Goal: Transaction & Acquisition: Purchase product/service

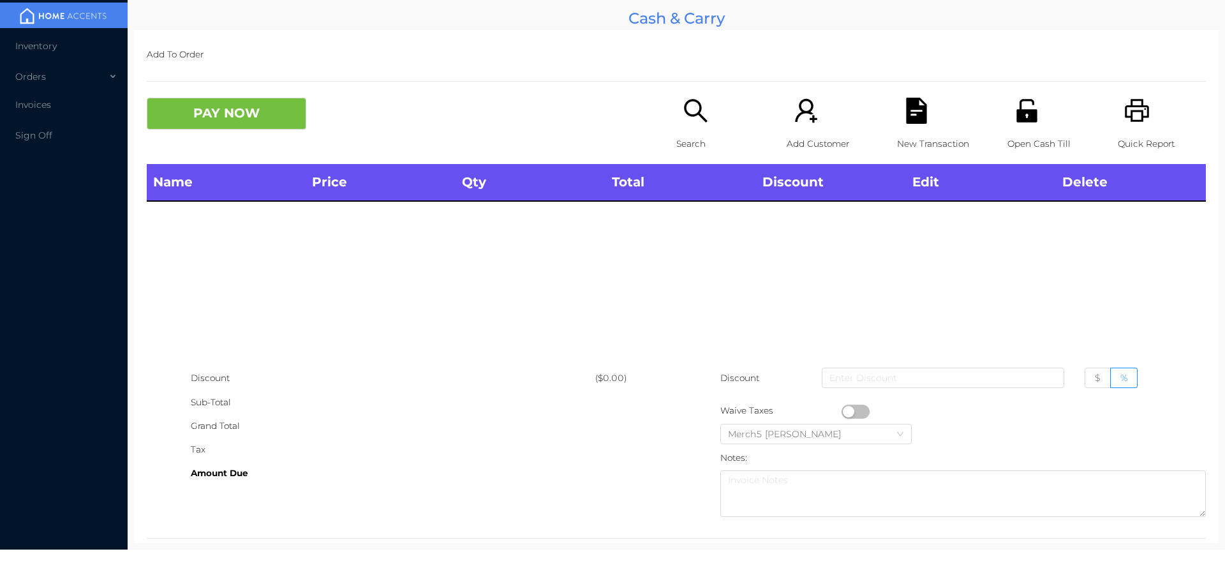
click at [690, 121] on icon "icon: search" at bounding box center [696, 111] width 26 height 26
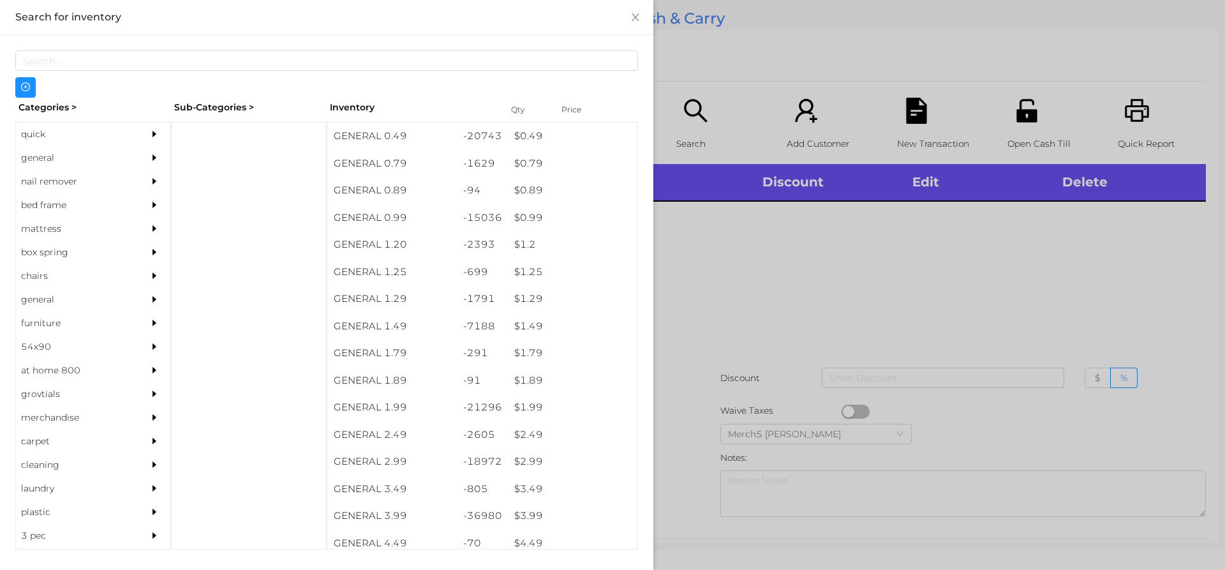
click at [145, 158] on div at bounding box center [158, 158] width 26 height 24
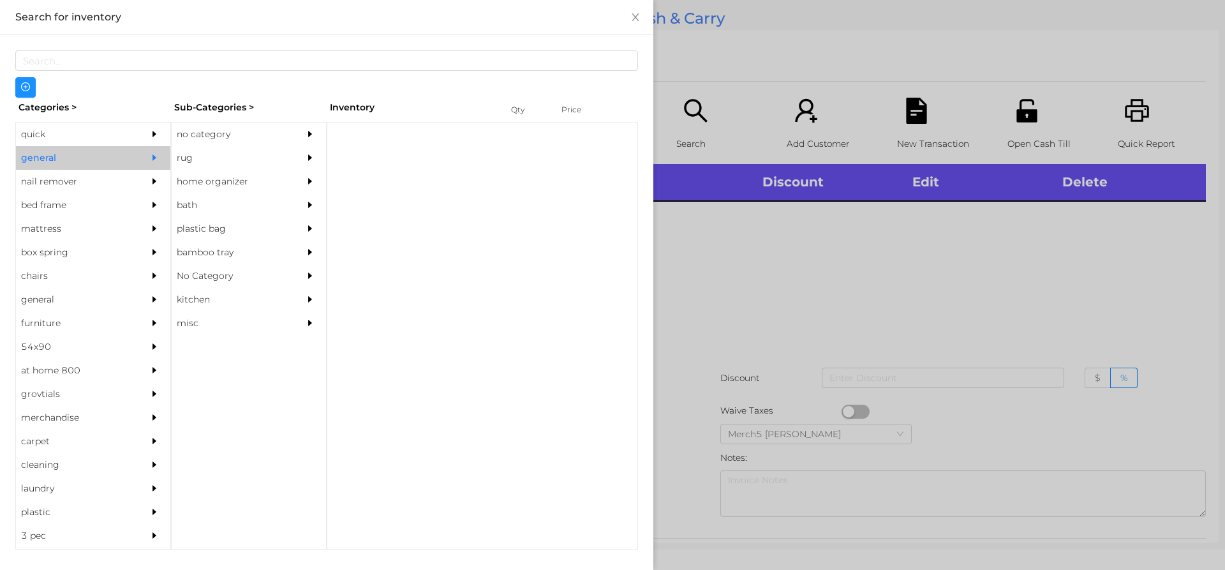
click at [303, 129] on div at bounding box center [313, 134] width 26 height 24
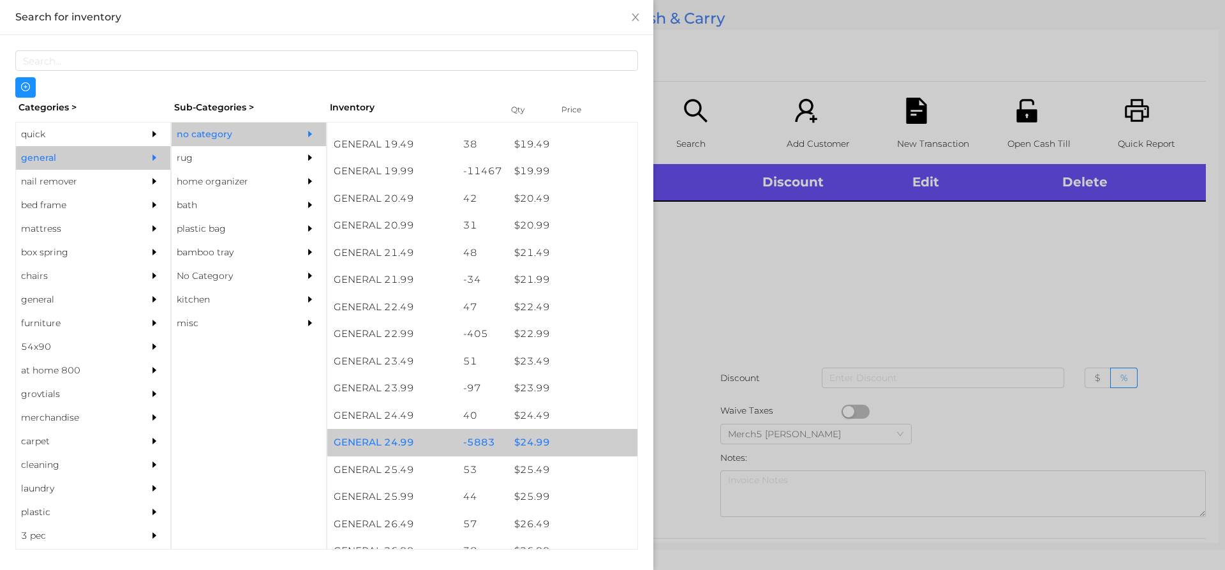
scroll to position [1531, 0]
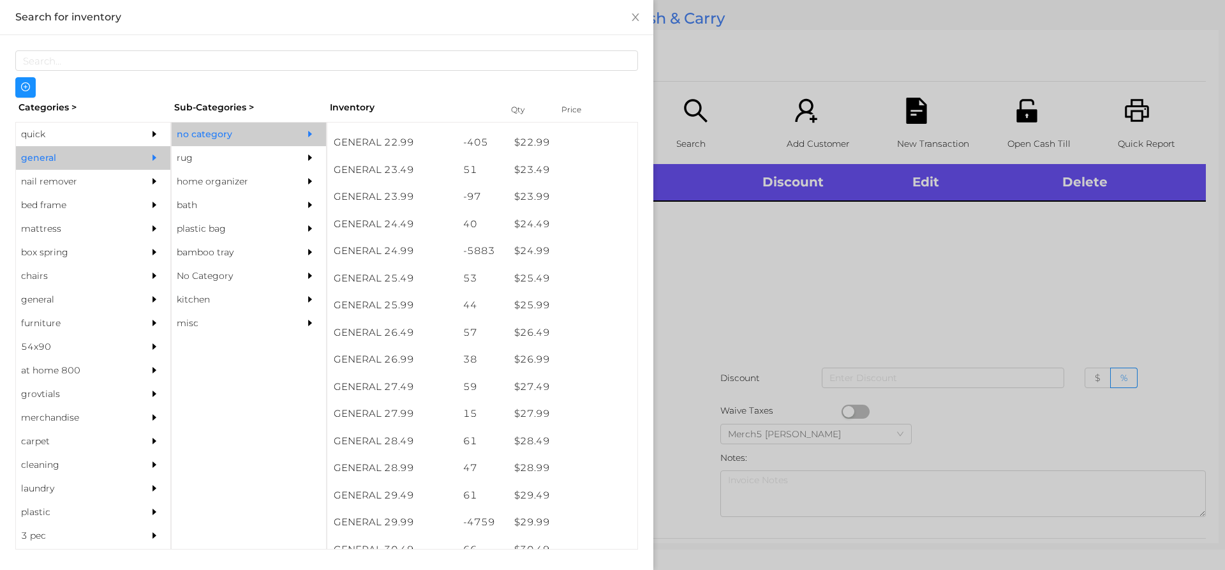
click at [929, 328] on div at bounding box center [612, 285] width 1225 height 570
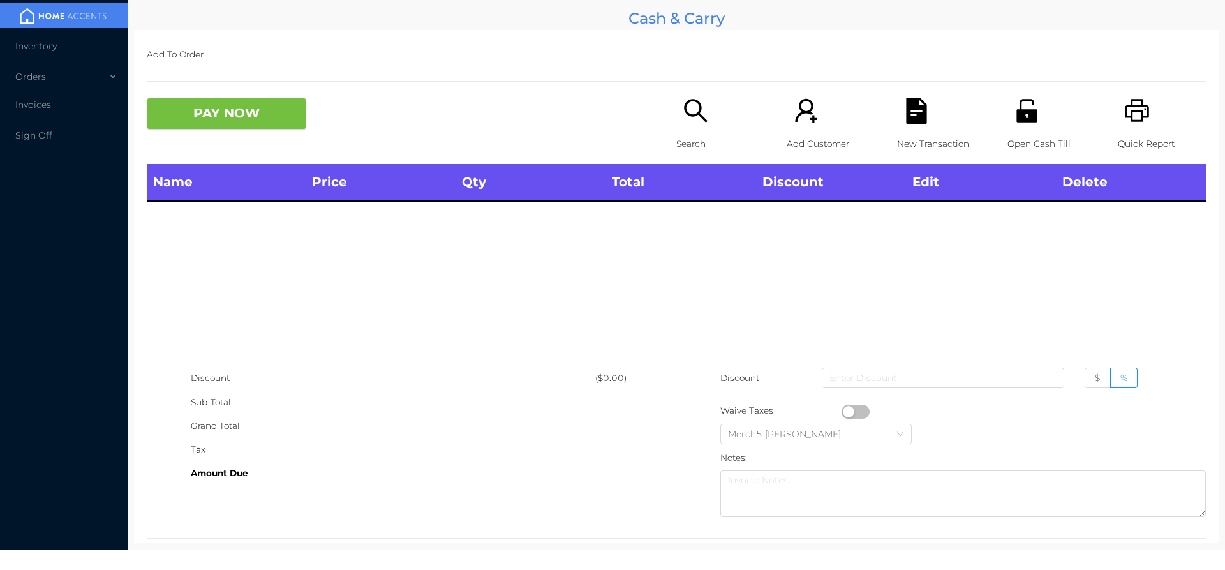
click at [711, 120] on div "Search" at bounding box center [720, 131] width 88 height 66
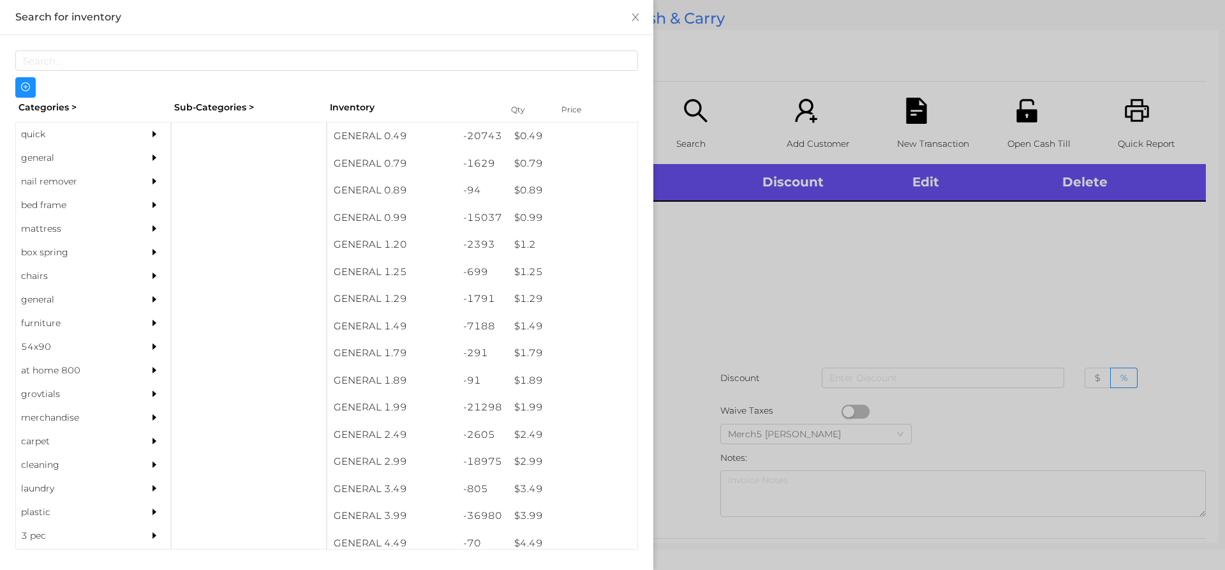
click at [804, 258] on div at bounding box center [612, 285] width 1225 height 570
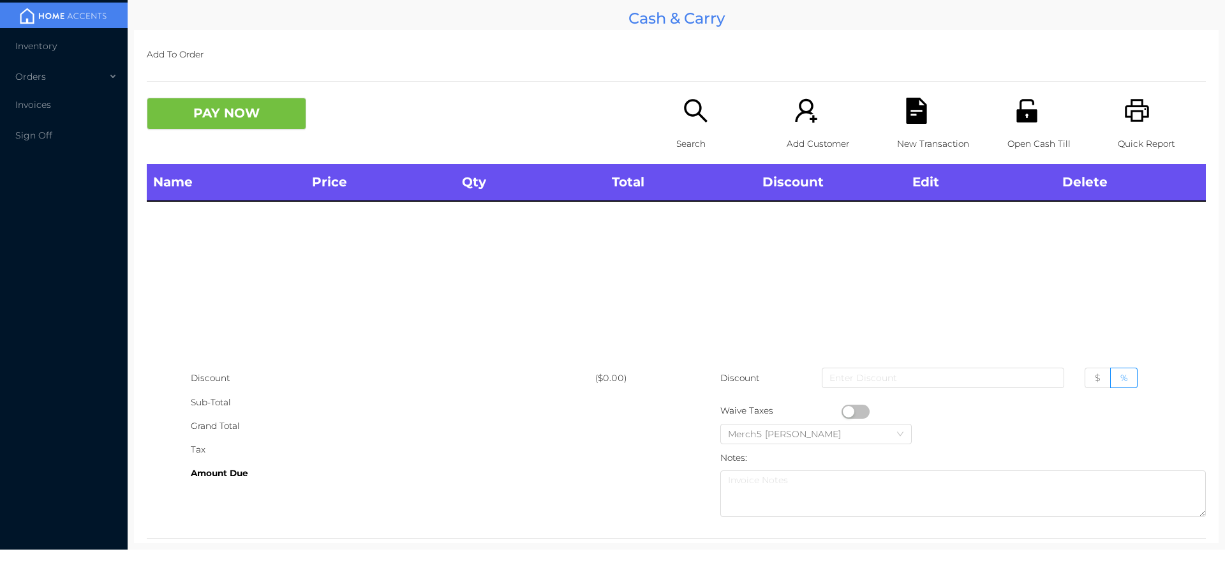
click at [1129, 115] on icon "icon: printer" at bounding box center [1137, 111] width 26 height 26
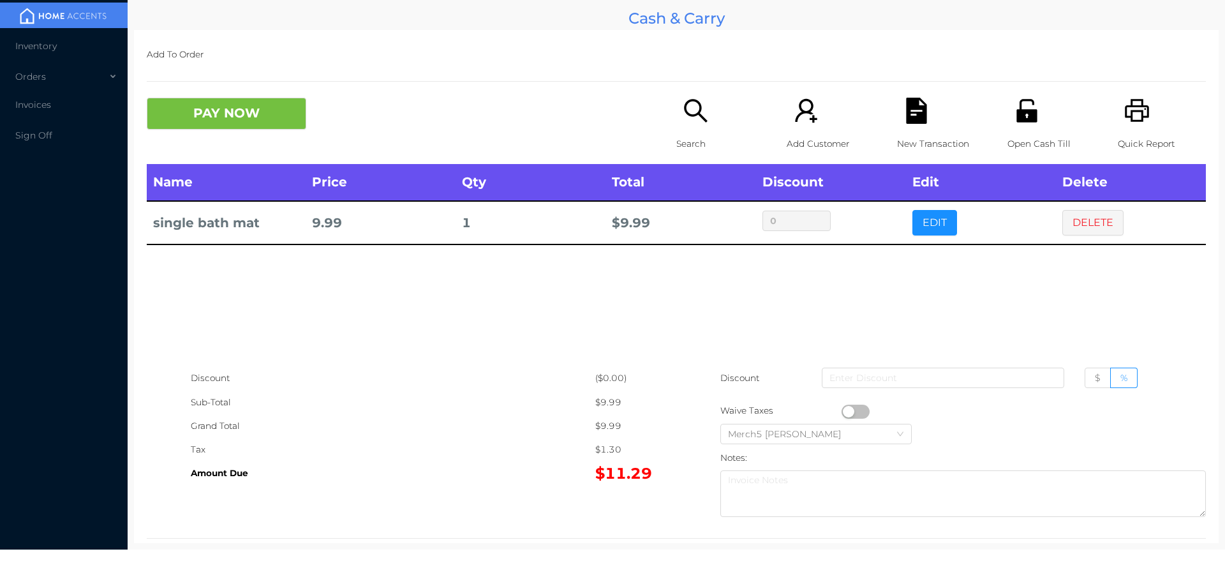
click at [295, 128] on button "PAY NOW" at bounding box center [226, 114] width 159 height 32
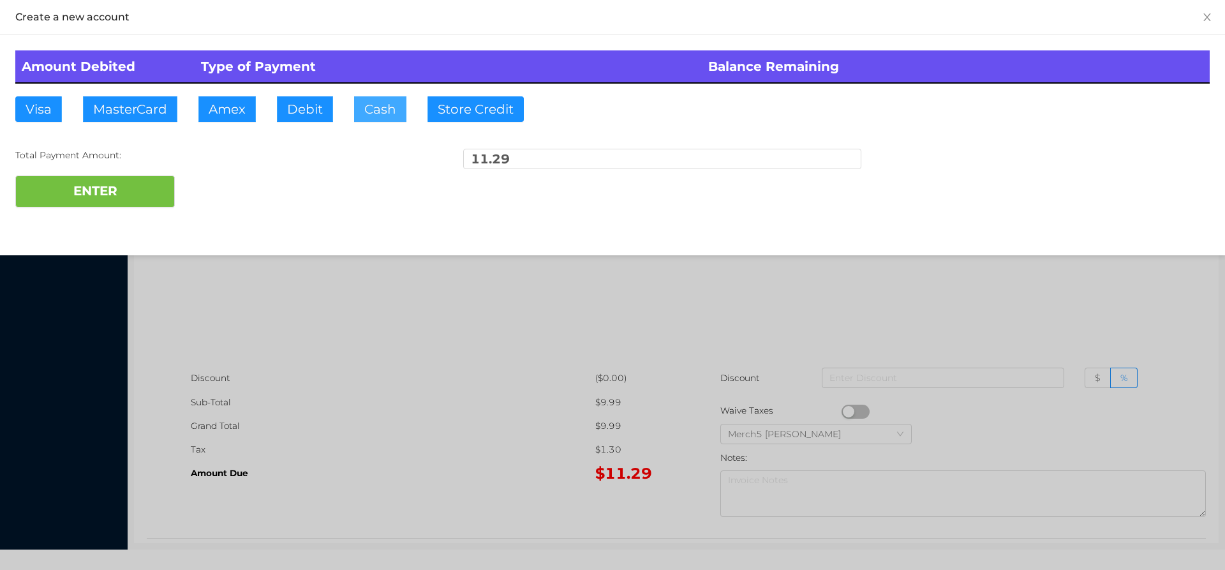
click at [381, 110] on button "Cash" at bounding box center [380, 109] width 52 height 26
type input "11.30"
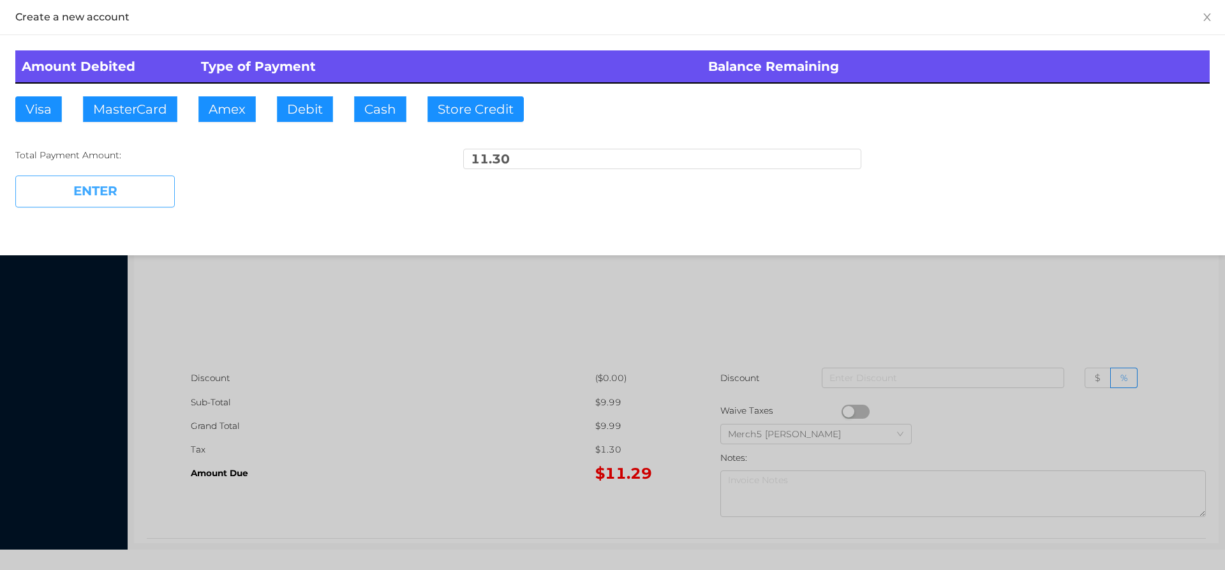
click at [154, 198] on button "ENTER" at bounding box center [94, 191] width 159 height 32
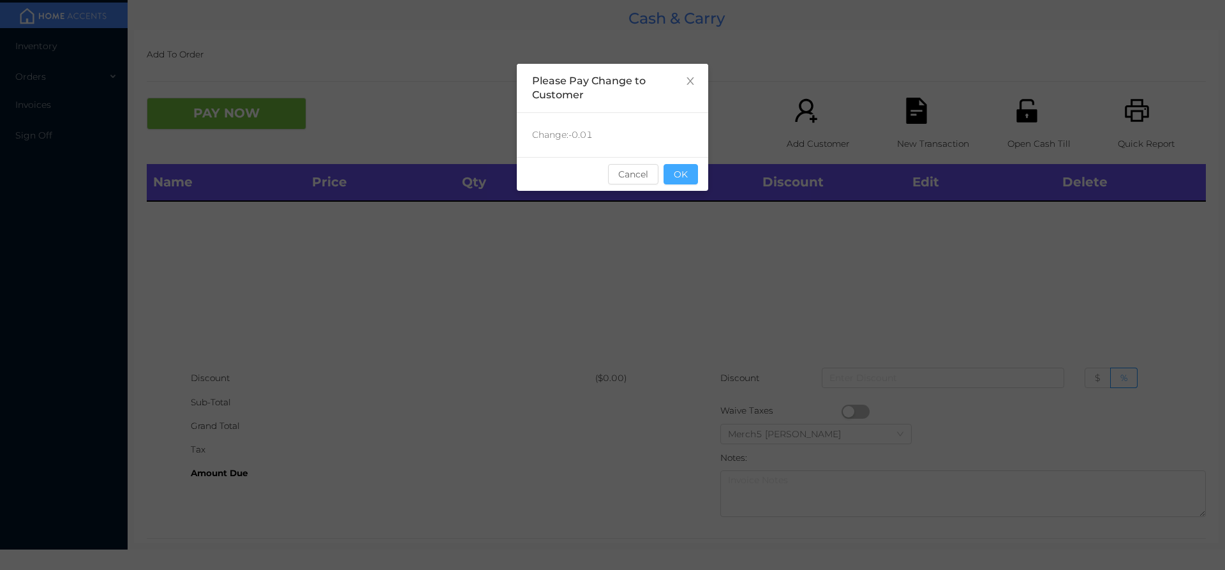
click at [681, 174] on button "OK" at bounding box center [680, 174] width 34 height 20
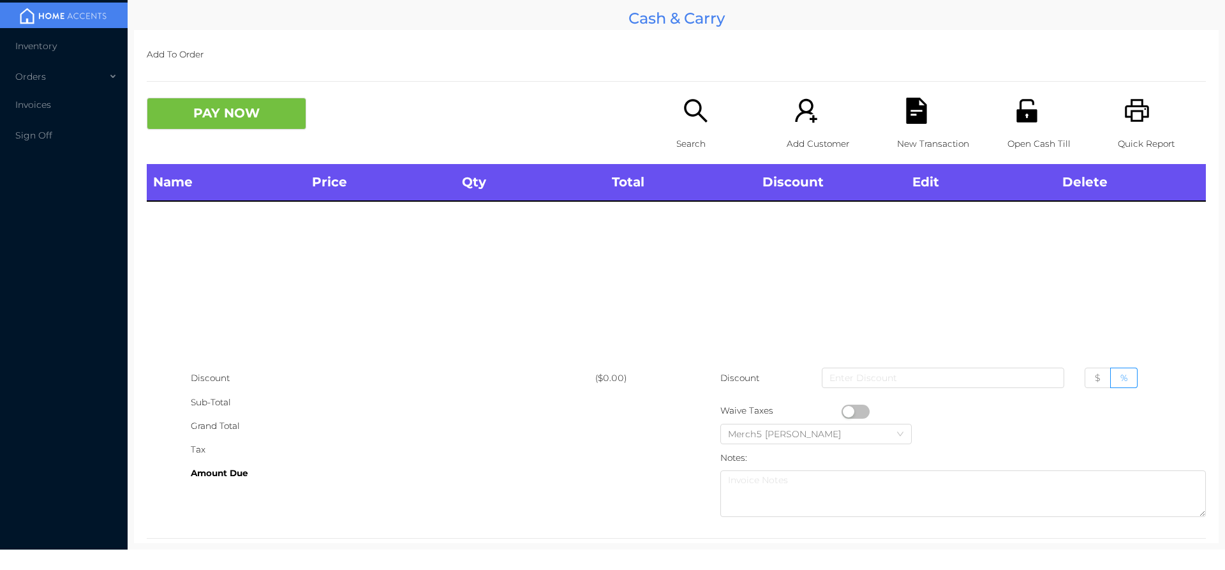
click at [693, 125] on div "Search" at bounding box center [720, 131] width 88 height 66
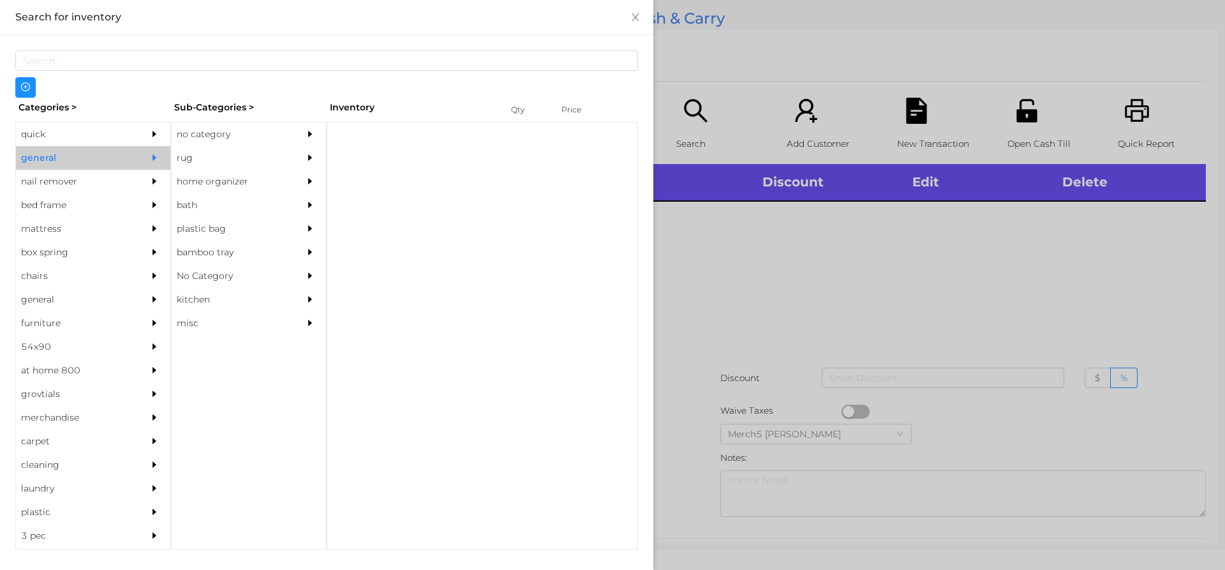
click at [252, 135] on div "no category" at bounding box center [230, 134] width 116 height 24
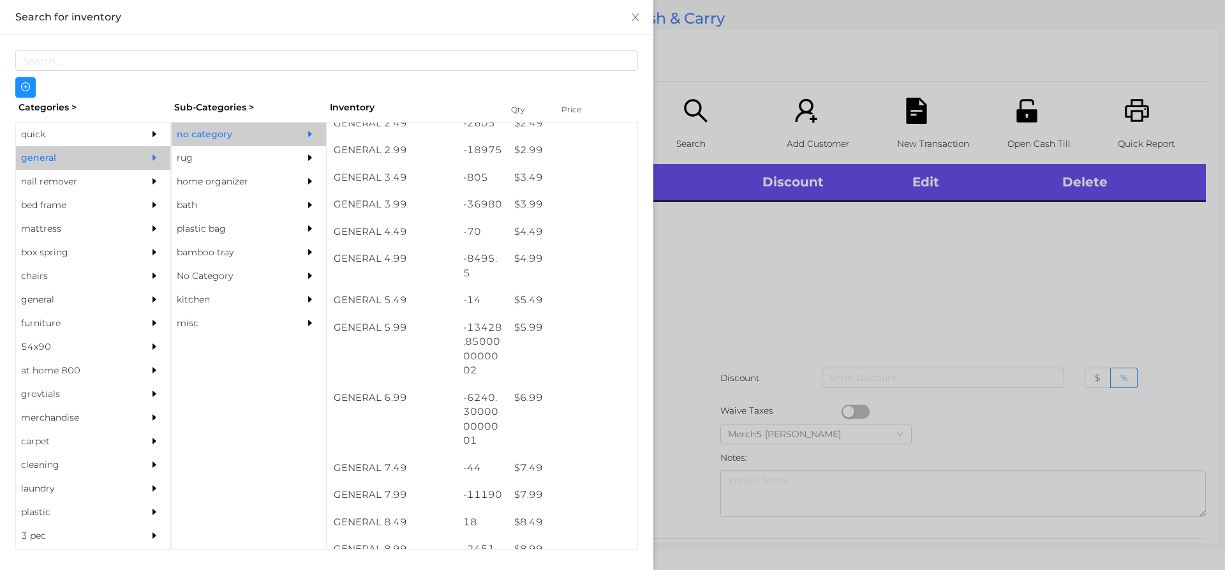
scroll to position [316, 0]
click at [580, 390] on div "$ 6.99" at bounding box center [572, 392] width 129 height 27
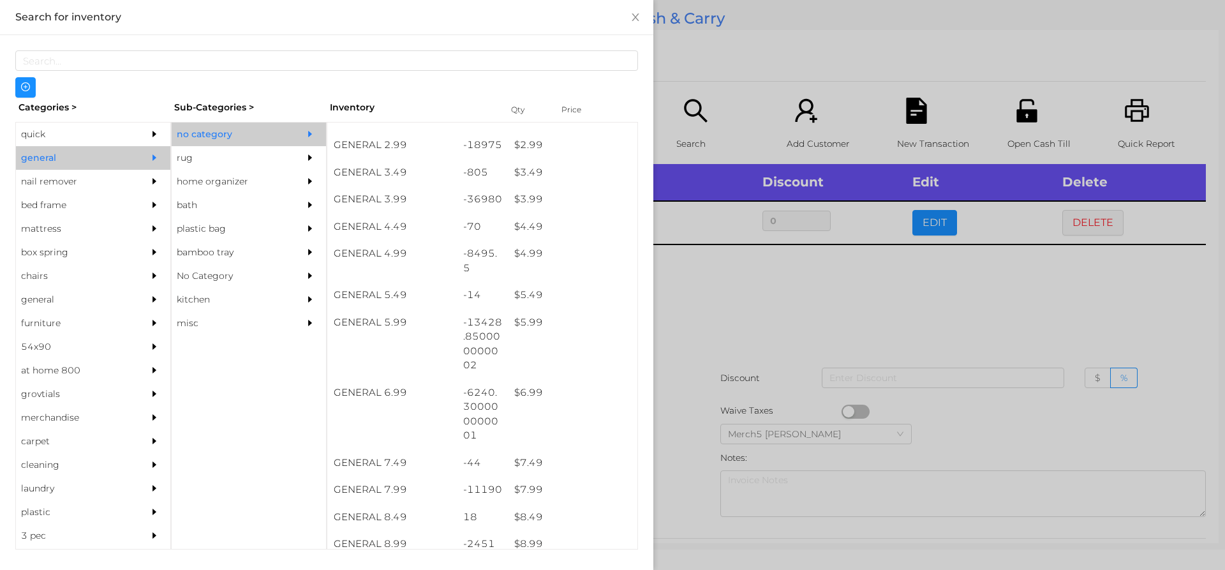
click at [810, 314] on div at bounding box center [612, 285] width 1225 height 570
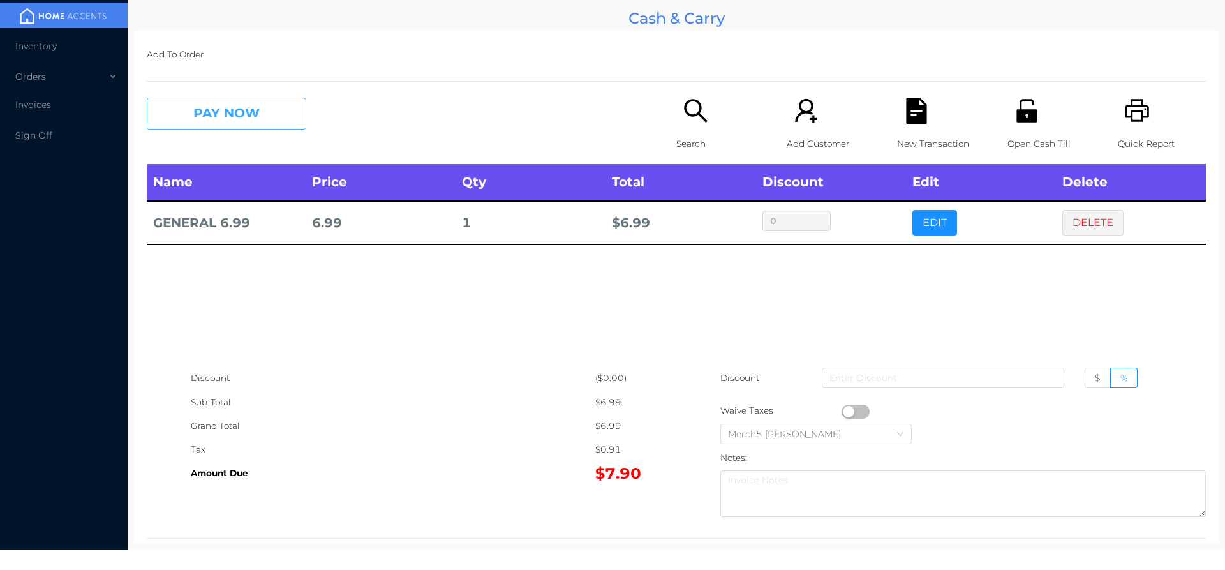
click at [286, 129] on button "PAY NOW" at bounding box center [226, 114] width 159 height 32
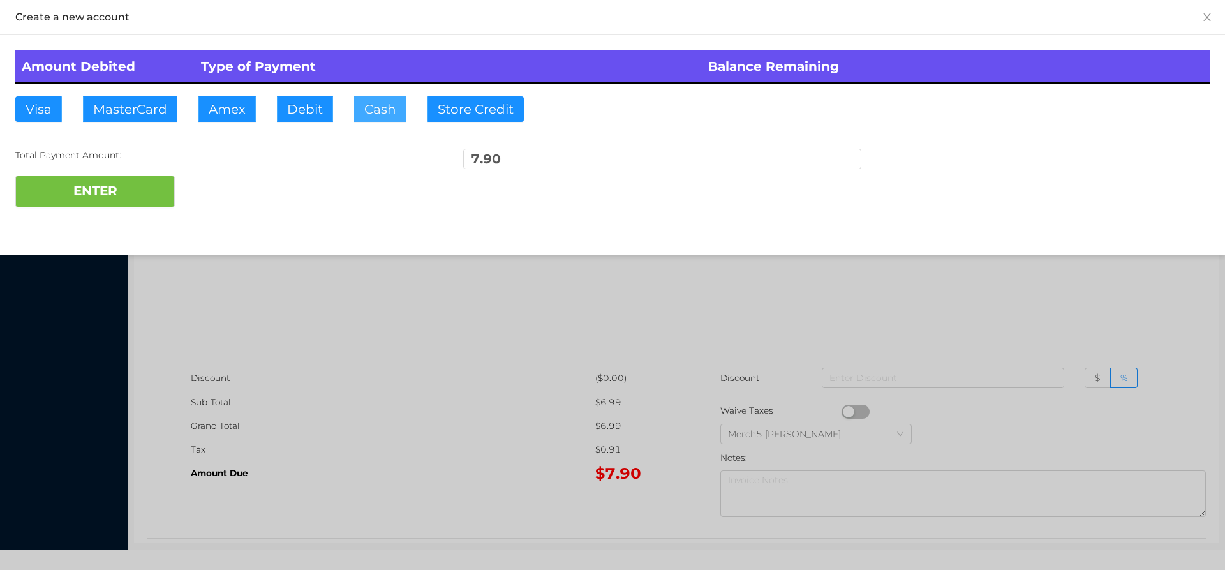
click at [380, 110] on button "Cash" at bounding box center [380, 109] width 52 height 26
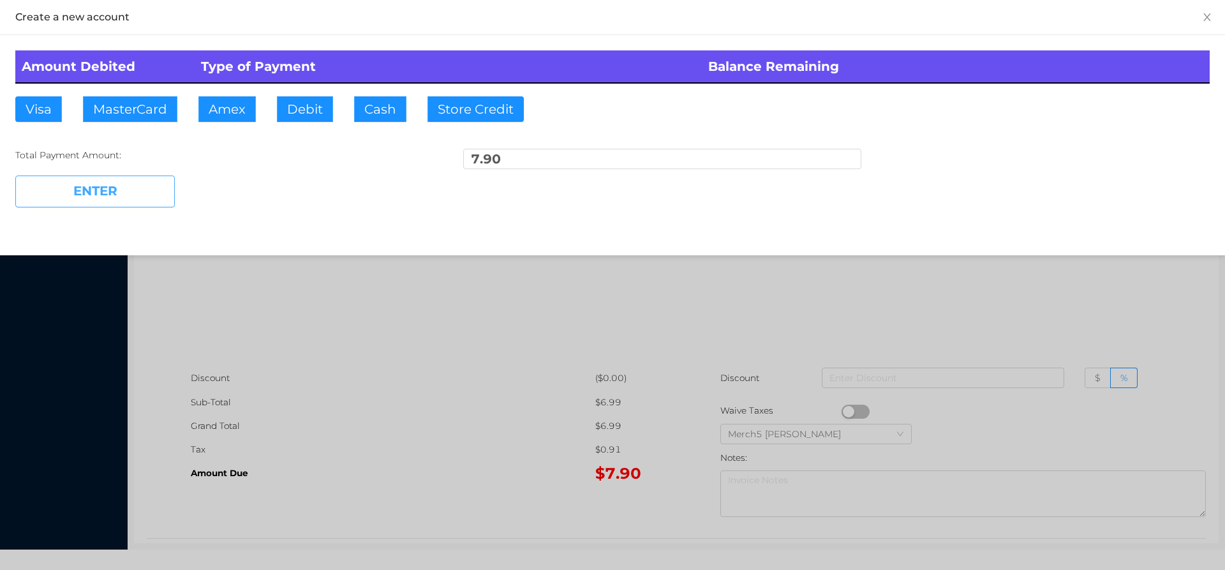
click at [158, 194] on button "ENTER" at bounding box center [94, 191] width 159 height 32
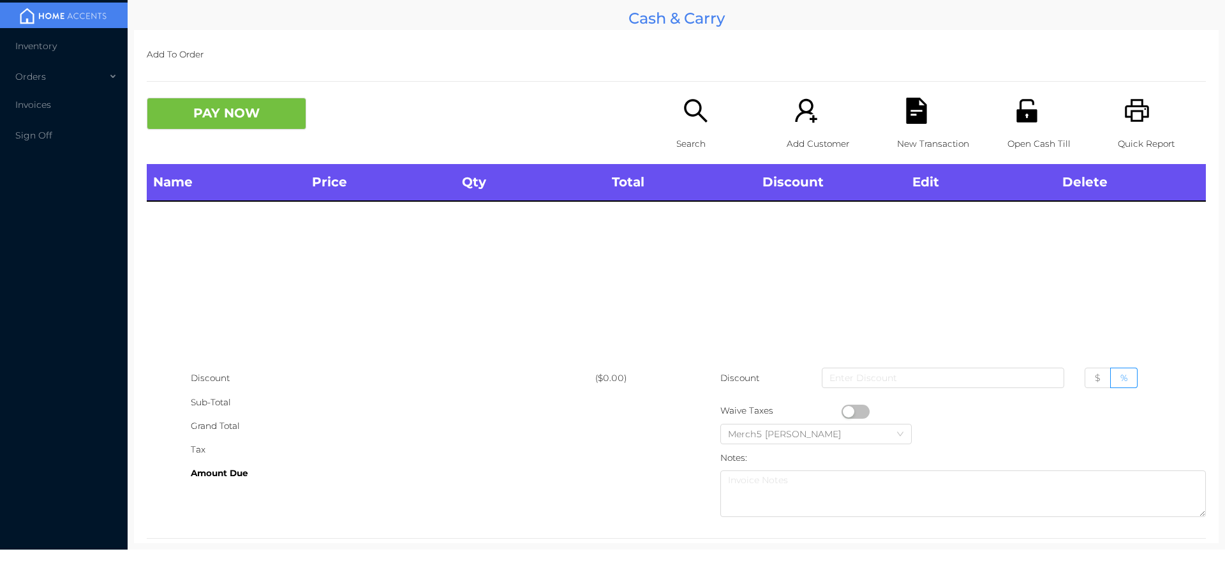
click at [1134, 110] on icon "icon: printer" at bounding box center [1137, 111] width 26 height 26
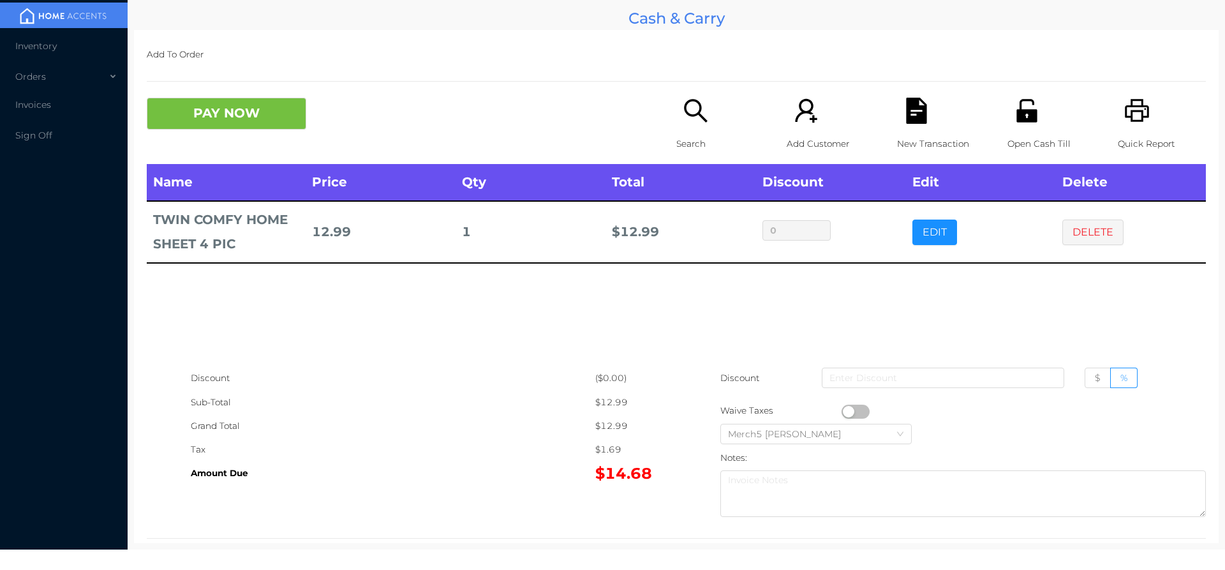
click at [1094, 257] on td "DELETE" at bounding box center [1131, 231] width 150 height 61
click at [1097, 227] on button "DELETE" at bounding box center [1092, 232] width 61 height 26
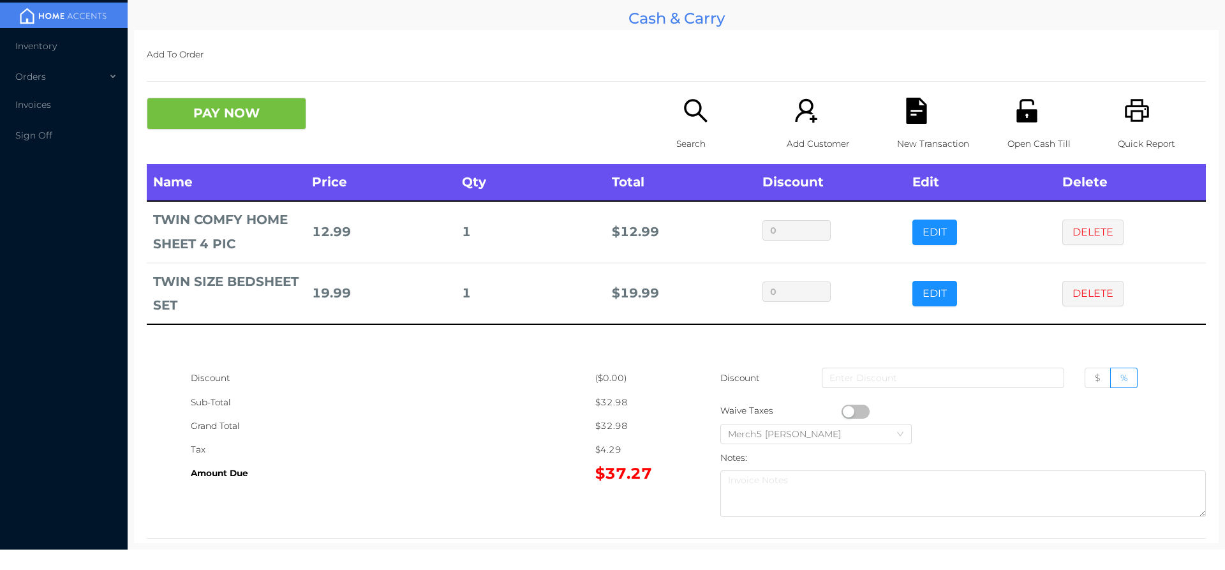
click at [1081, 295] on button "DELETE" at bounding box center [1092, 294] width 61 height 26
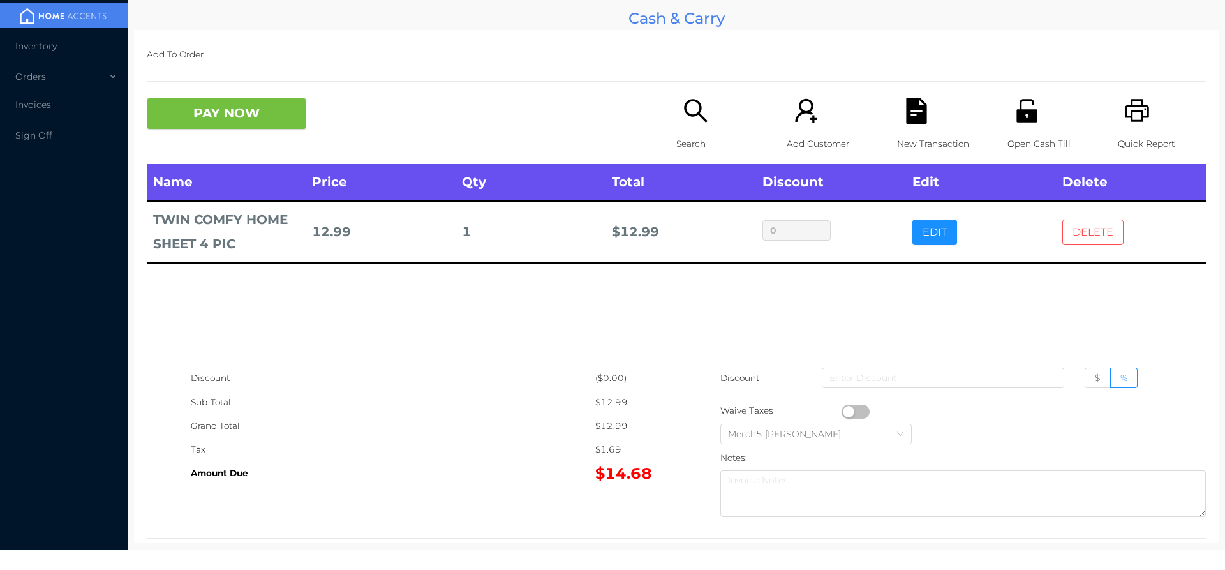
click at [1089, 242] on button "DELETE" at bounding box center [1092, 232] width 61 height 26
click at [695, 105] on icon "icon: search" at bounding box center [695, 110] width 23 height 23
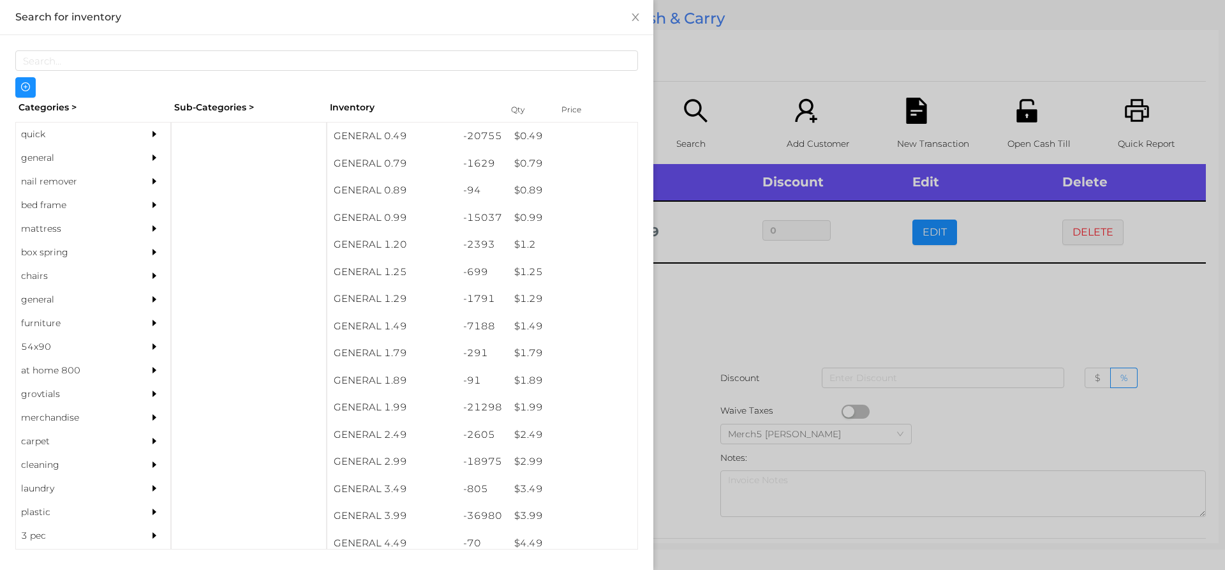
click at [136, 158] on div "general" at bounding box center [93, 158] width 154 height 24
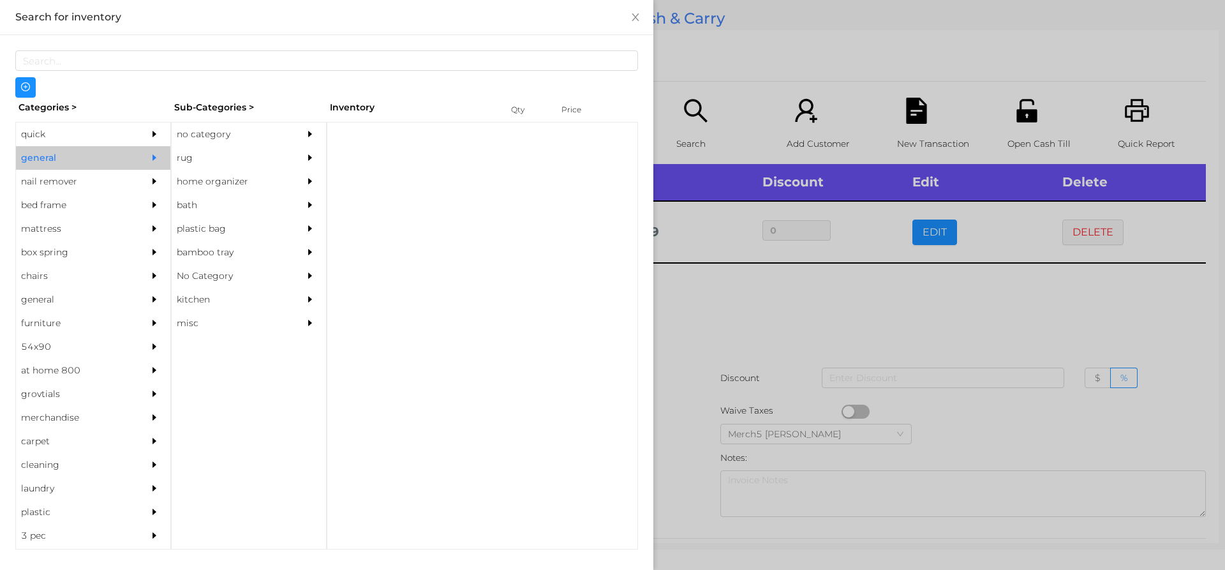
click at [278, 134] on div "no category" at bounding box center [230, 134] width 116 height 24
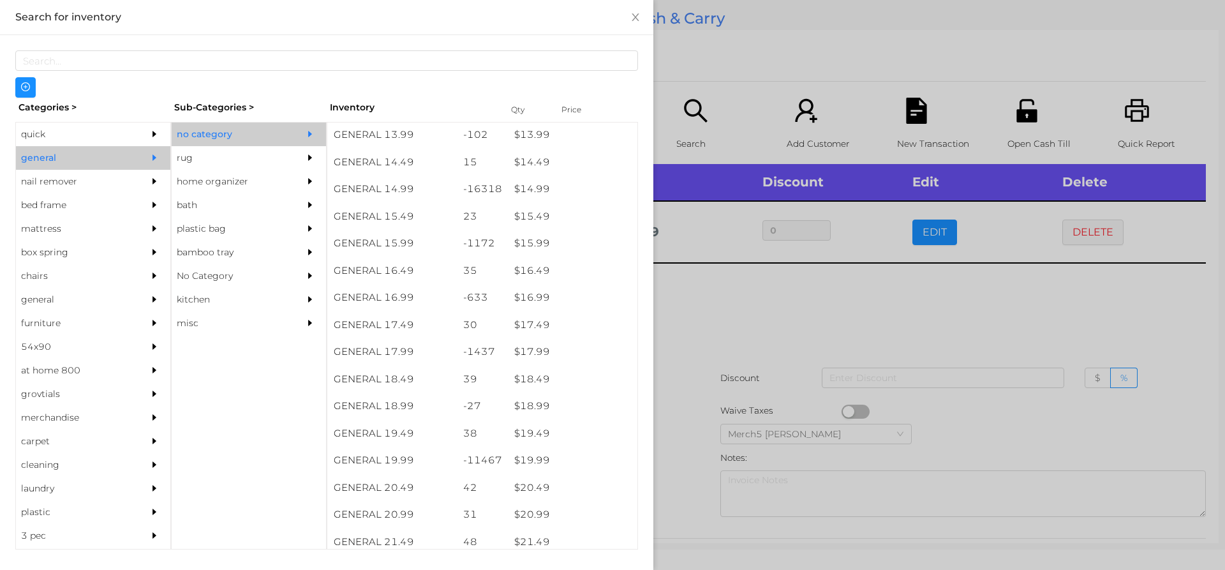
scroll to position [1052, 0]
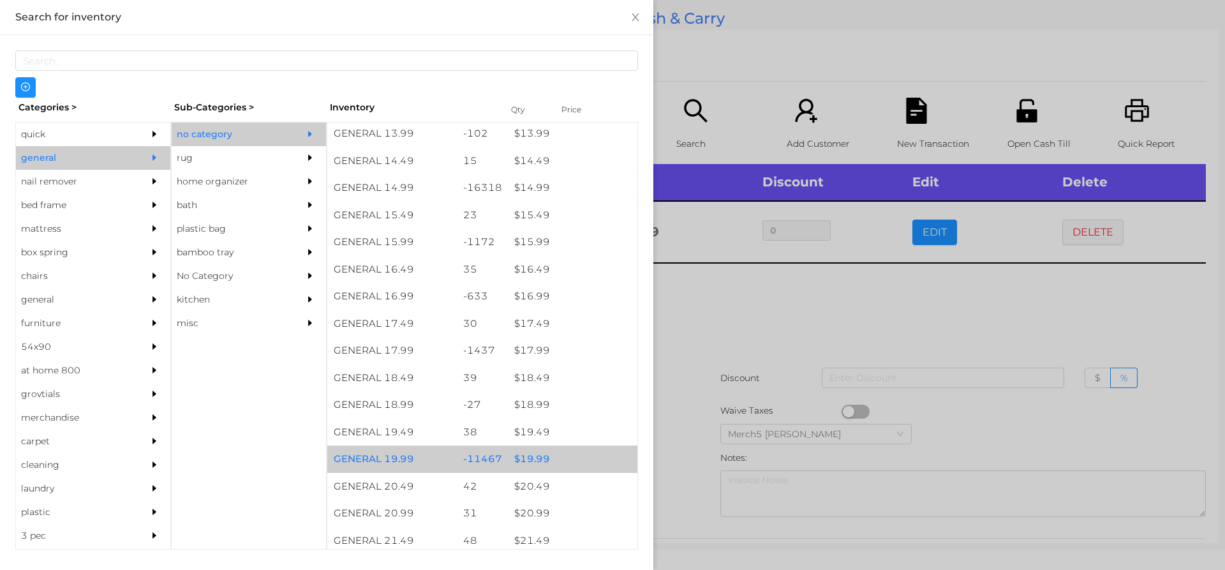
click at [584, 464] on div "$ 19.99" at bounding box center [572, 458] width 129 height 27
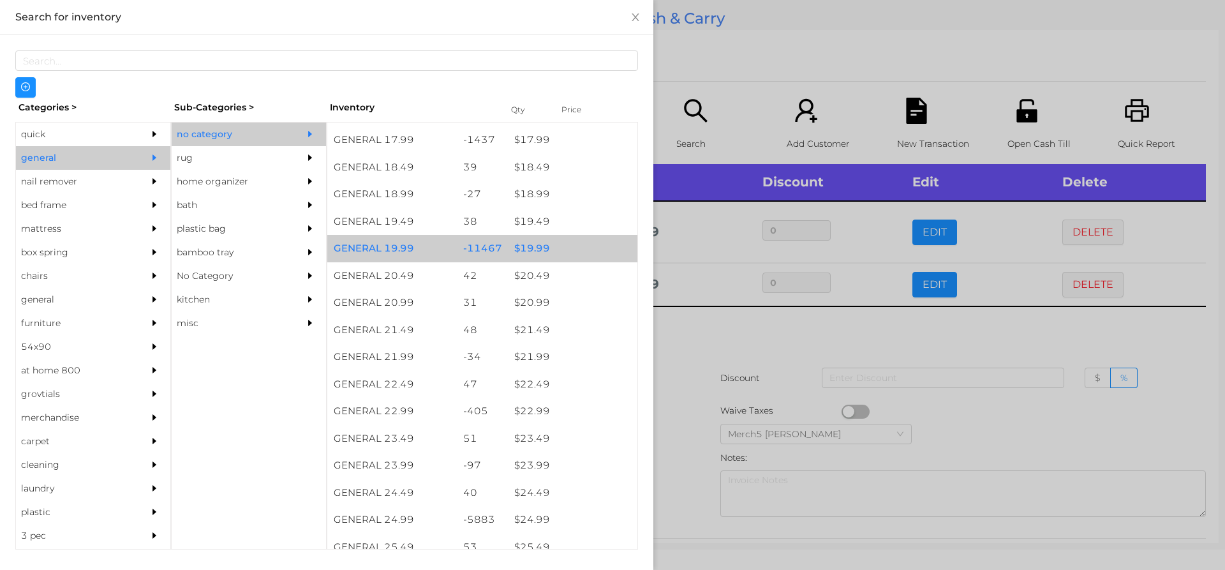
scroll to position [1287, 0]
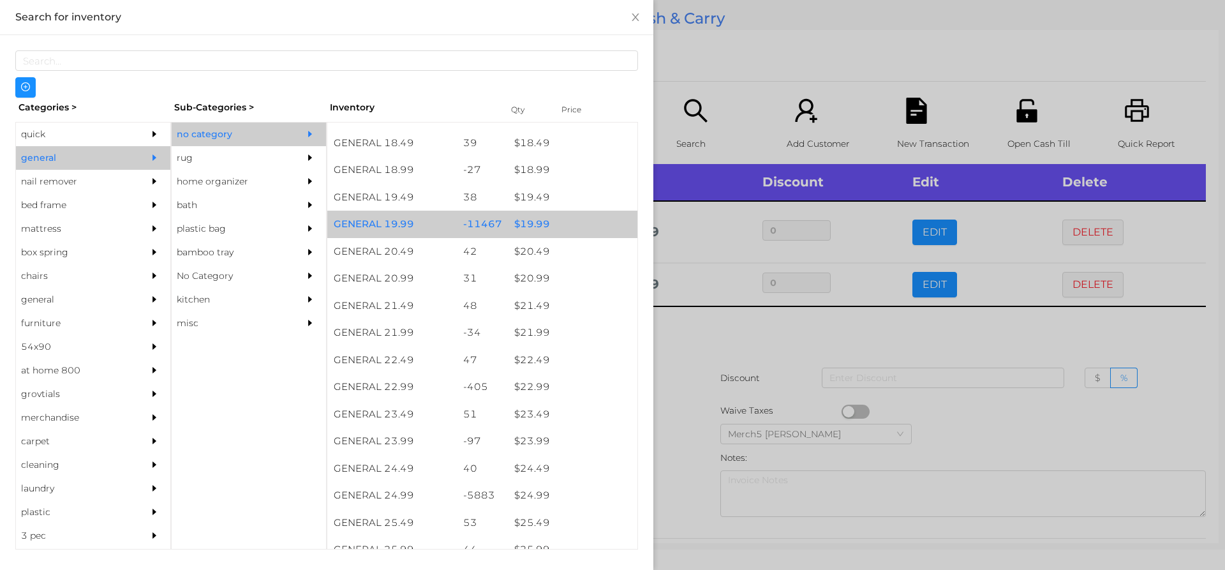
click at [562, 383] on div "$ 22.99" at bounding box center [572, 386] width 129 height 27
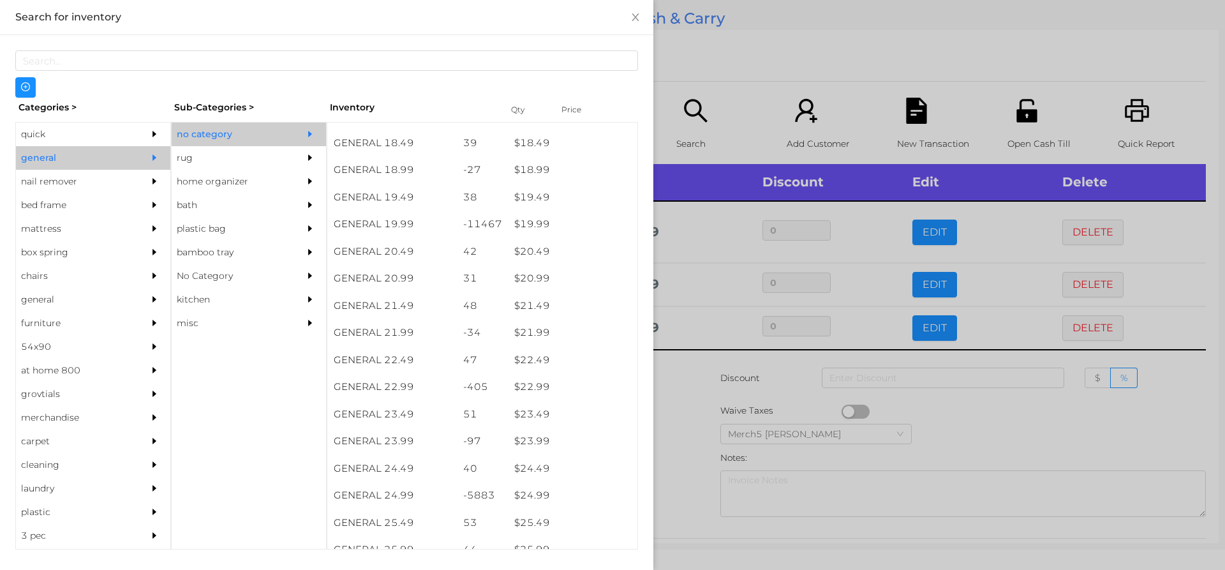
click at [694, 384] on div at bounding box center [612, 285] width 1225 height 570
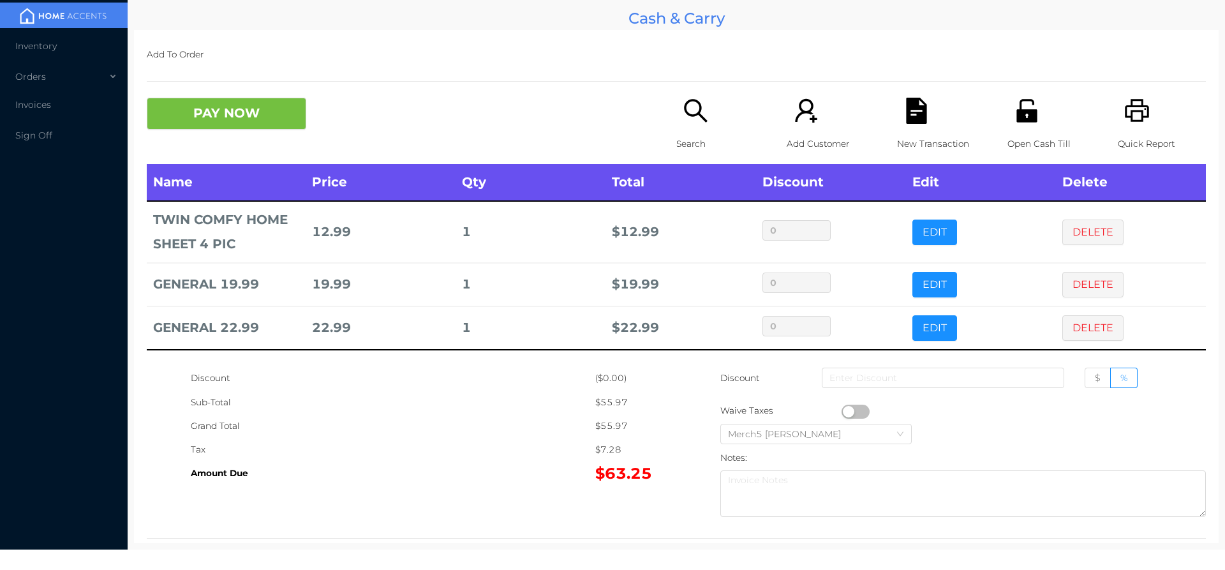
scroll to position [24, 0]
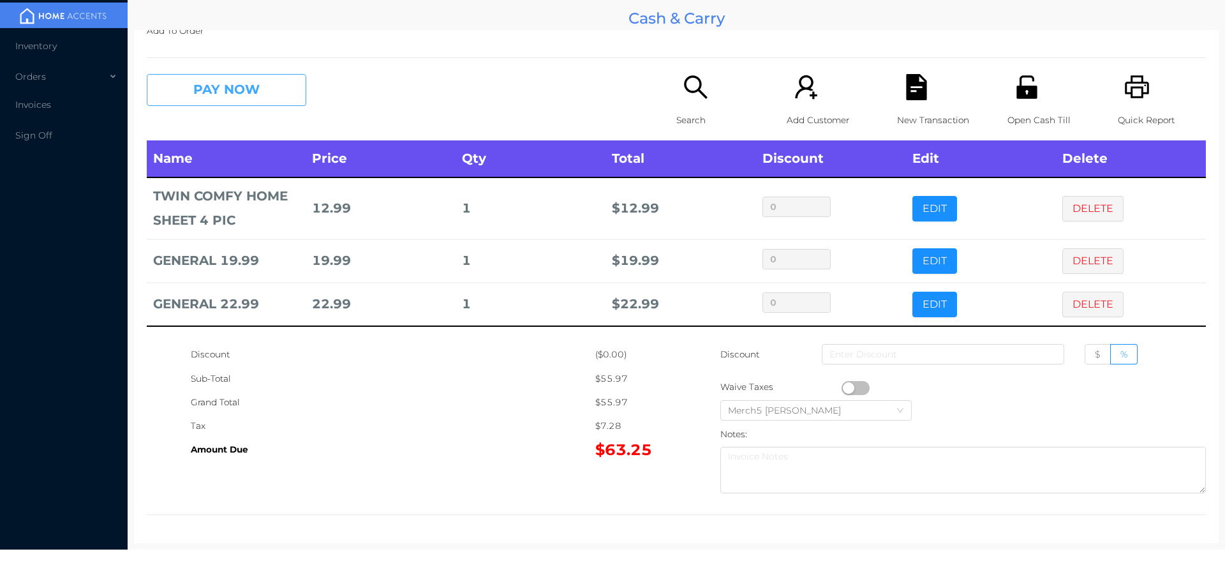
click at [293, 87] on button "PAY NOW" at bounding box center [226, 90] width 159 height 32
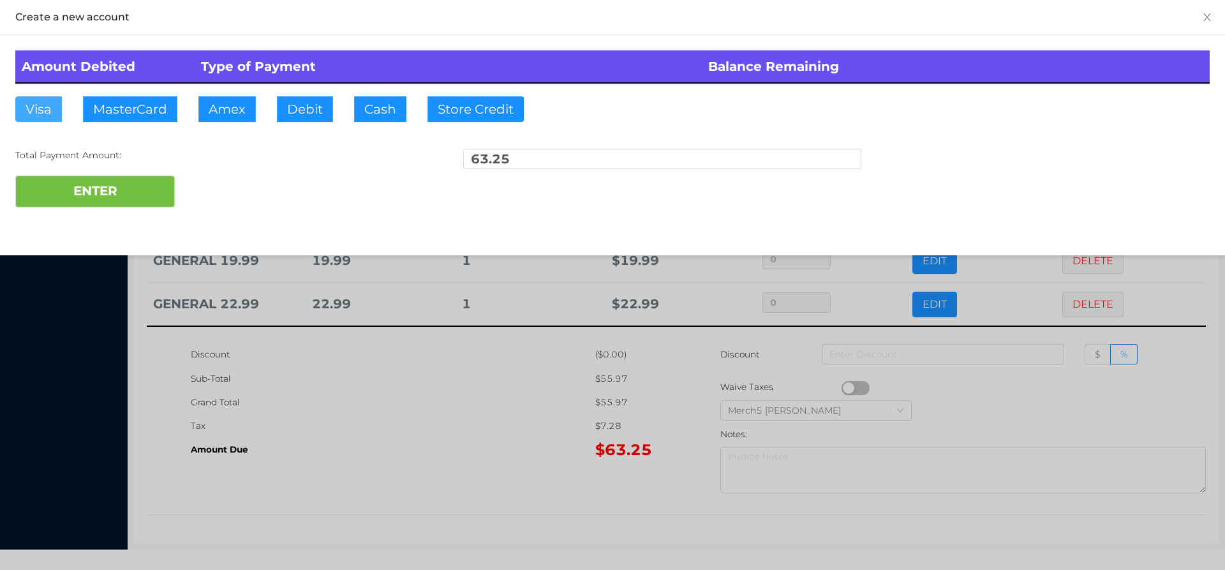
click at [38, 111] on button "Visa" at bounding box center [38, 109] width 47 height 26
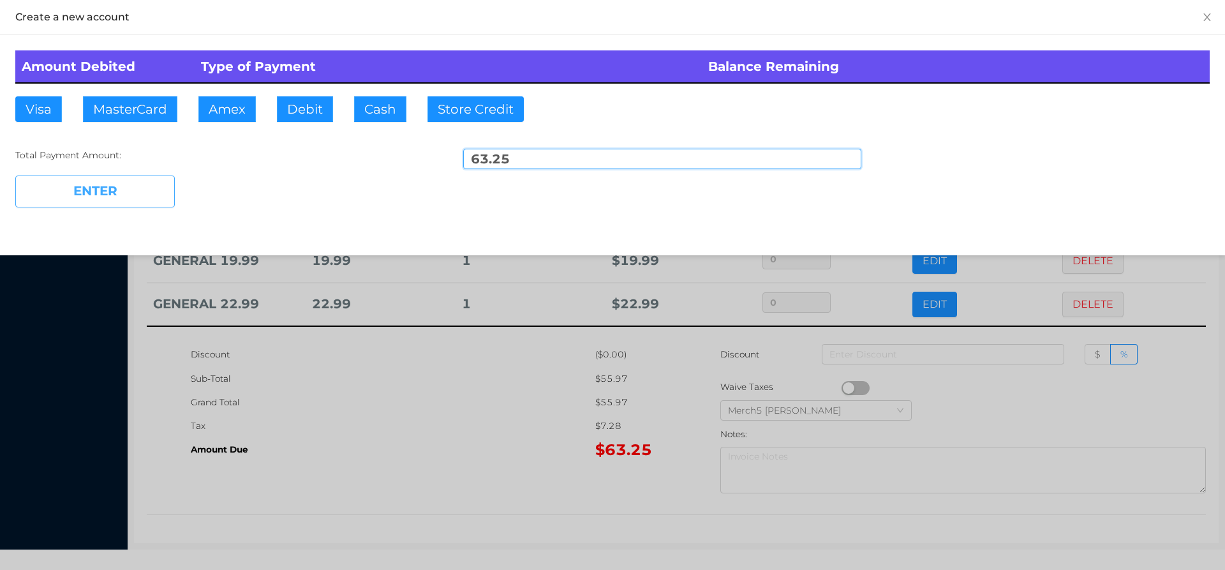
click at [111, 195] on button "ENTER" at bounding box center [94, 191] width 159 height 32
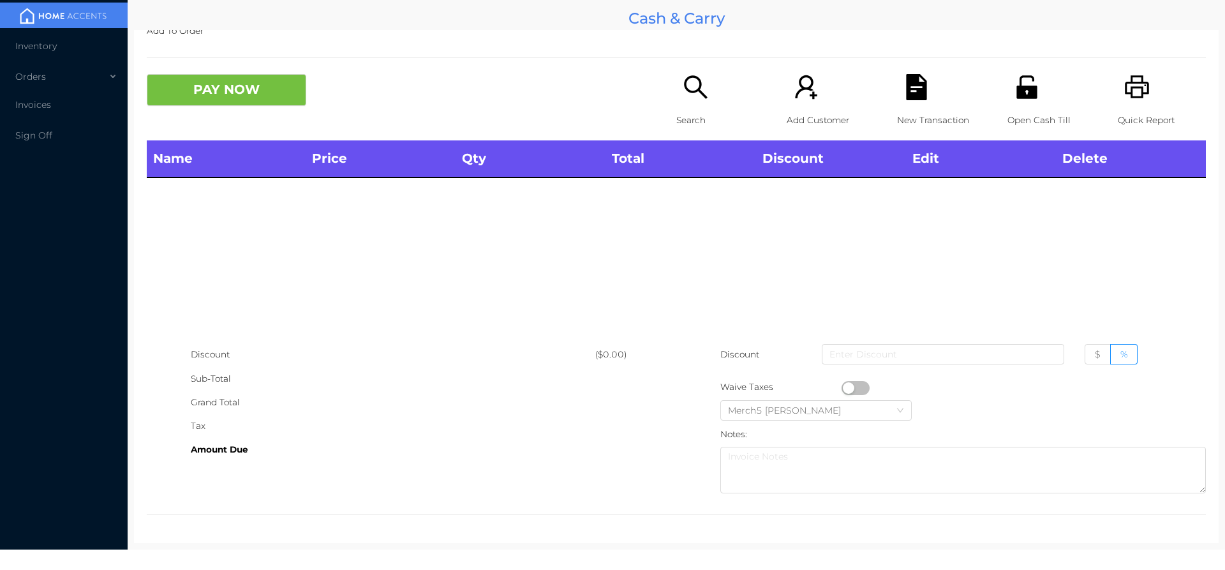
click at [707, 96] on div "Search" at bounding box center [720, 107] width 88 height 66
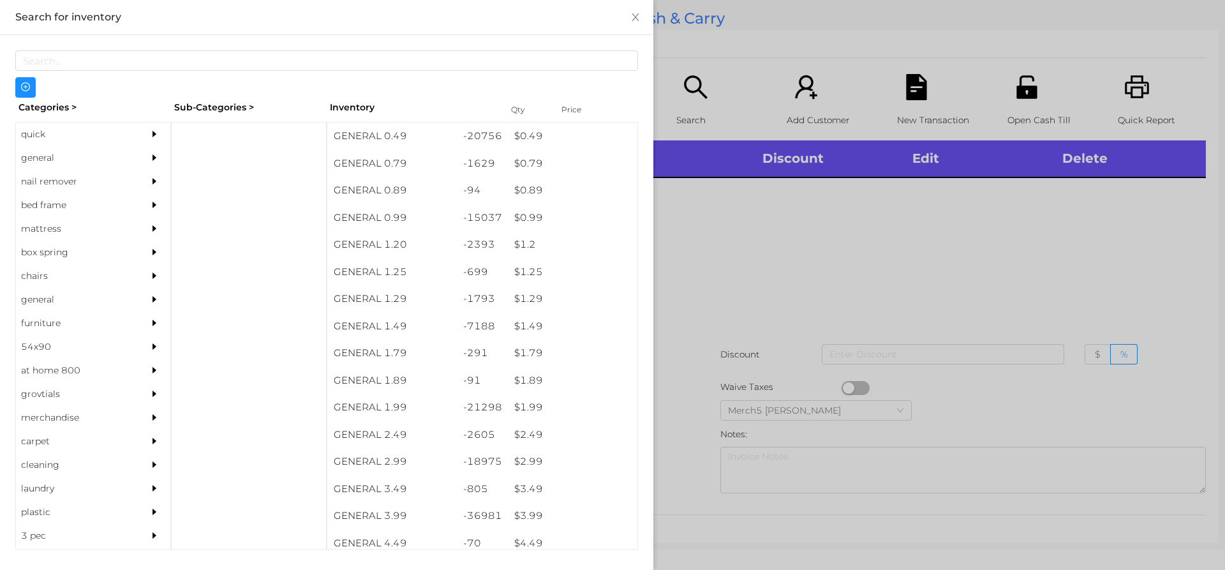
click at [882, 249] on div at bounding box center [612, 285] width 1225 height 570
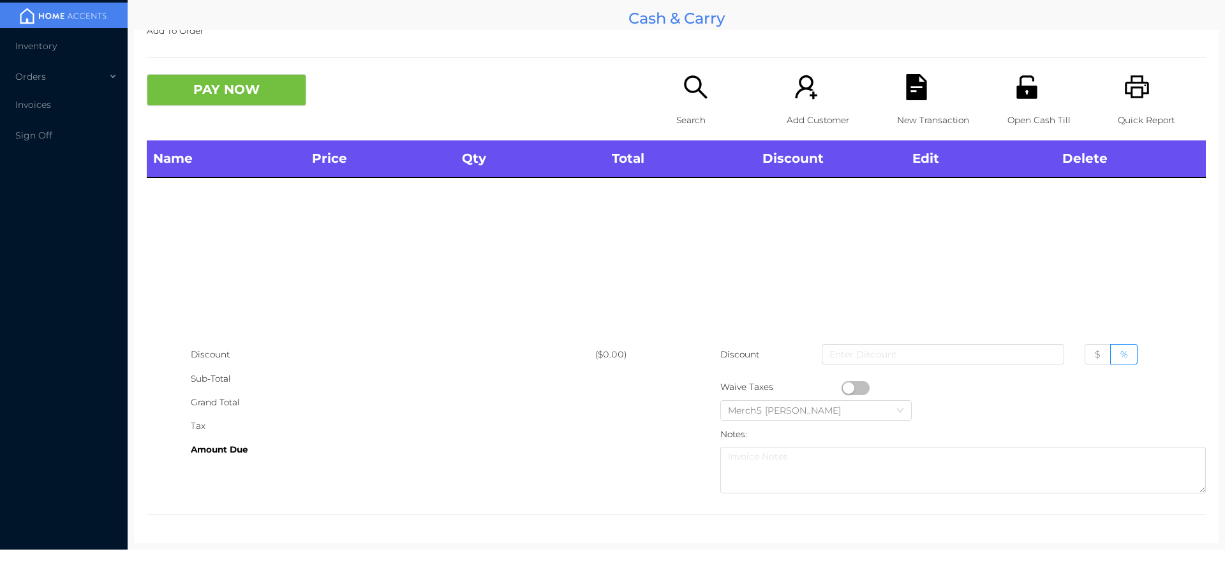
click at [1148, 93] on div "Quick Report" at bounding box center [1162, 107] width 88 height 66
click at [704, 96] on div "Search" at bounding box center [720, 107] width 88 height 66
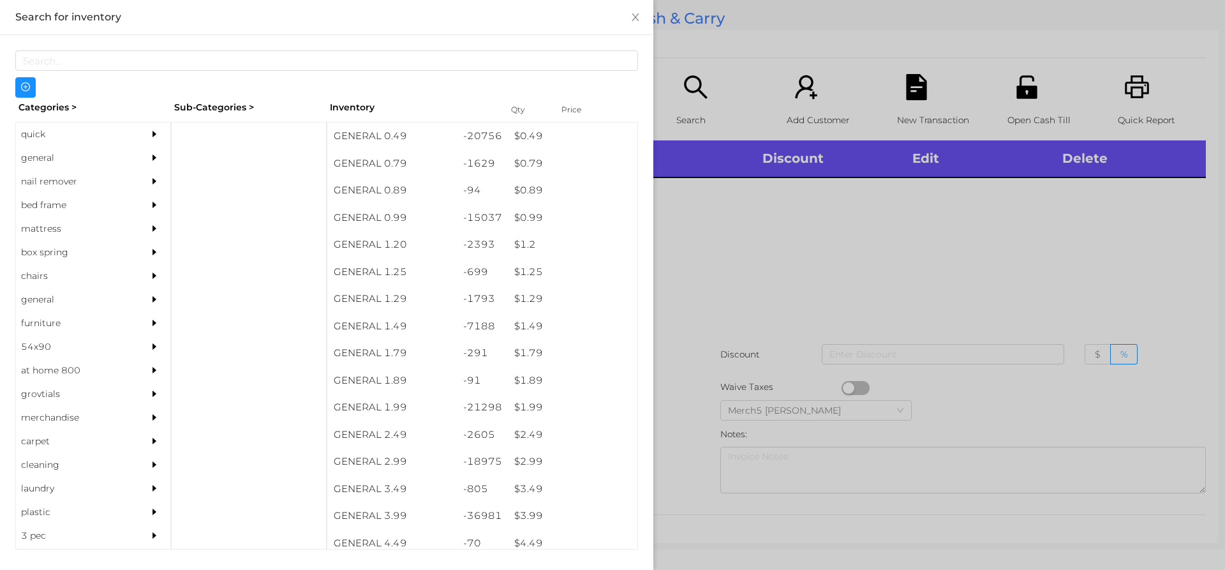
click at [123, 153] on div "general" at bounding box center [74, 158] width 116 height 24
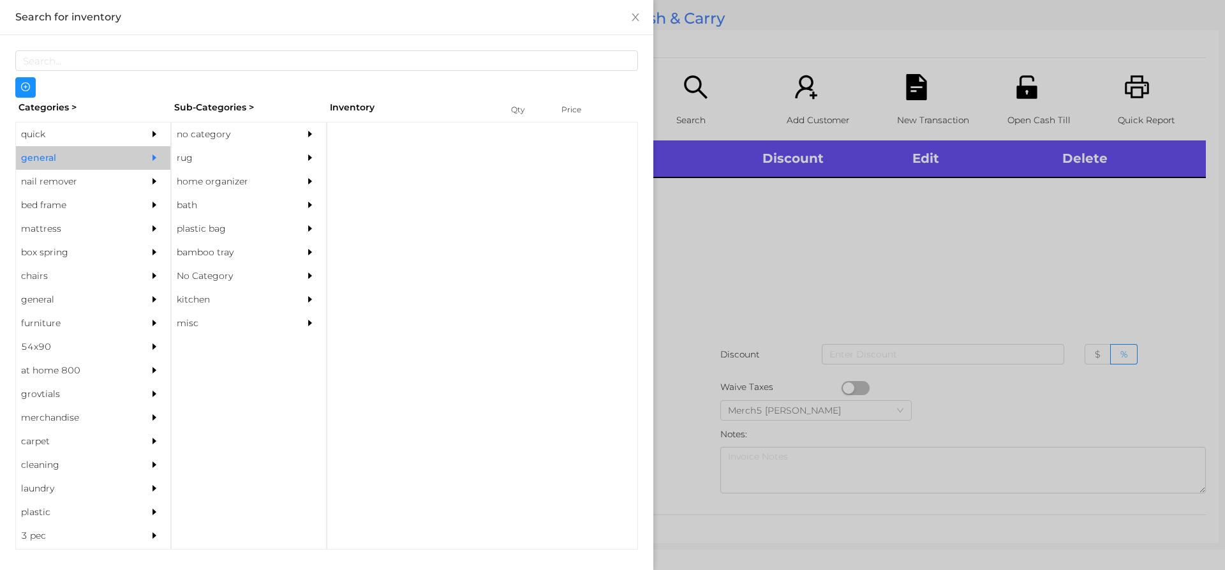
click at [306, 135] on icon "icon: caret-right" at bounding box center [310, 133] width 9 height 9
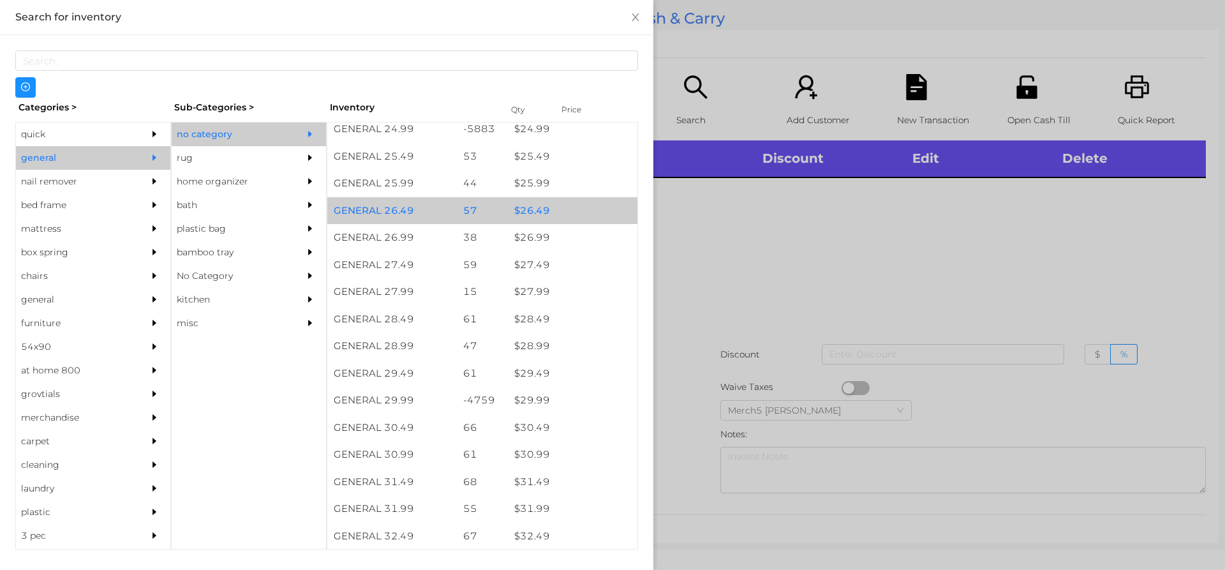
scroll to position [1722, 0]
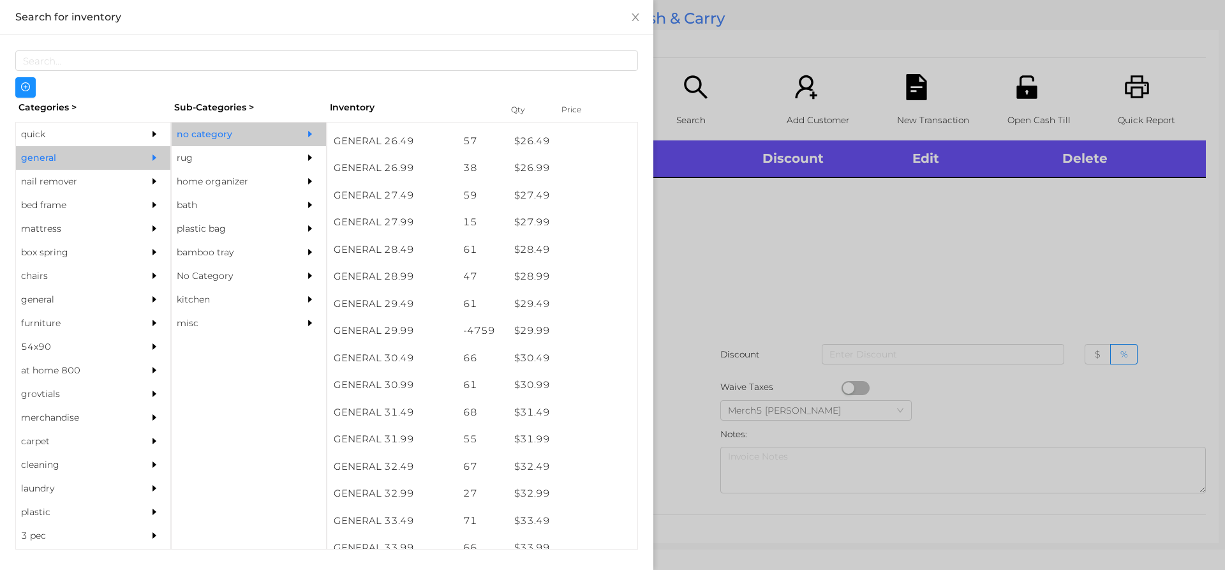
click at [709, 247] on div at bounding box center [612, 285] width 1225 height 570
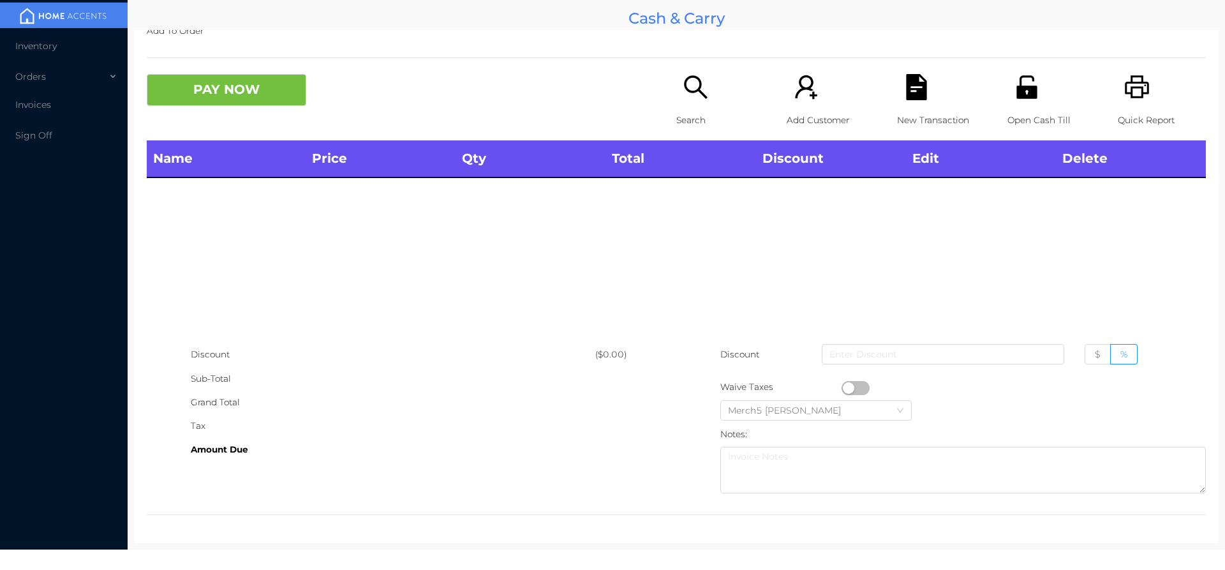
click at [717, 109] on p "Search" at bounding box center [720, 120] width 88 height 24
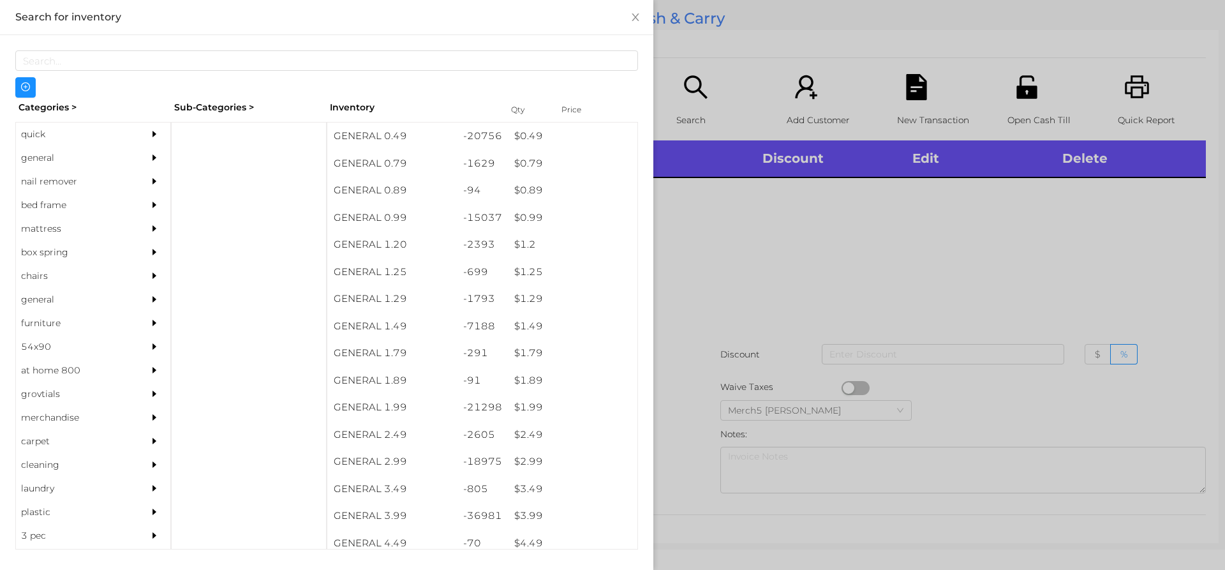
click at [948, 208] on div at bounding box center [612, 285] width 1225 height 570
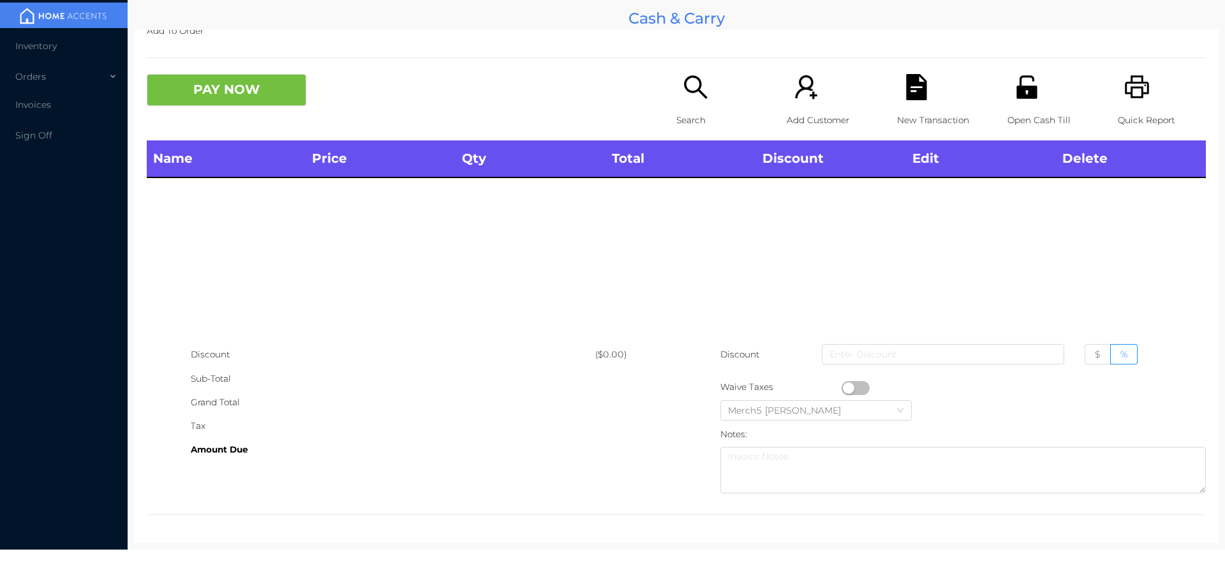
click at [684, 89] on icon "icon: search" at bounding box center [696, 87] width 26 height 26
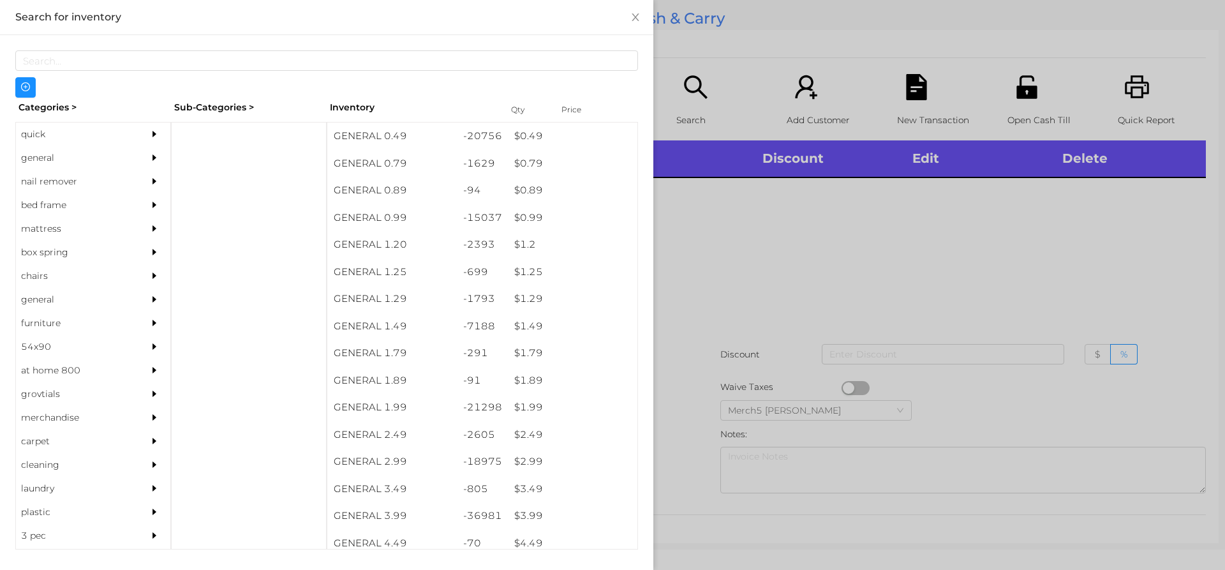
click at [98, 150] on div "general" at bounding box center [74, 158] width 116 height 24
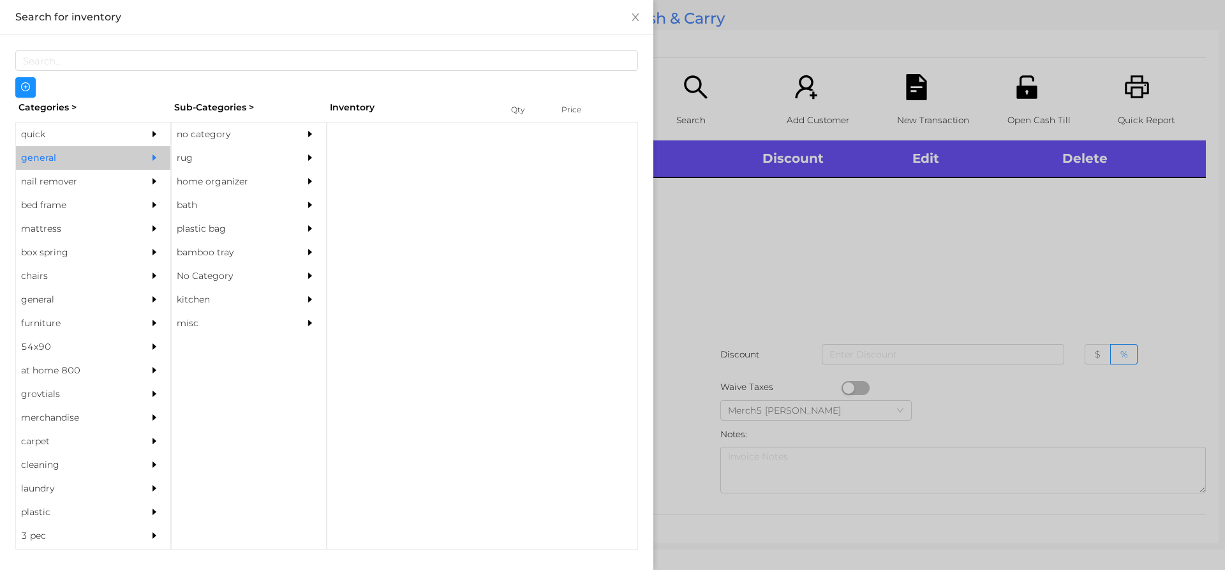
click at [207, 142] on div "no category" at bounding box center [230, 134] width 116 height 24
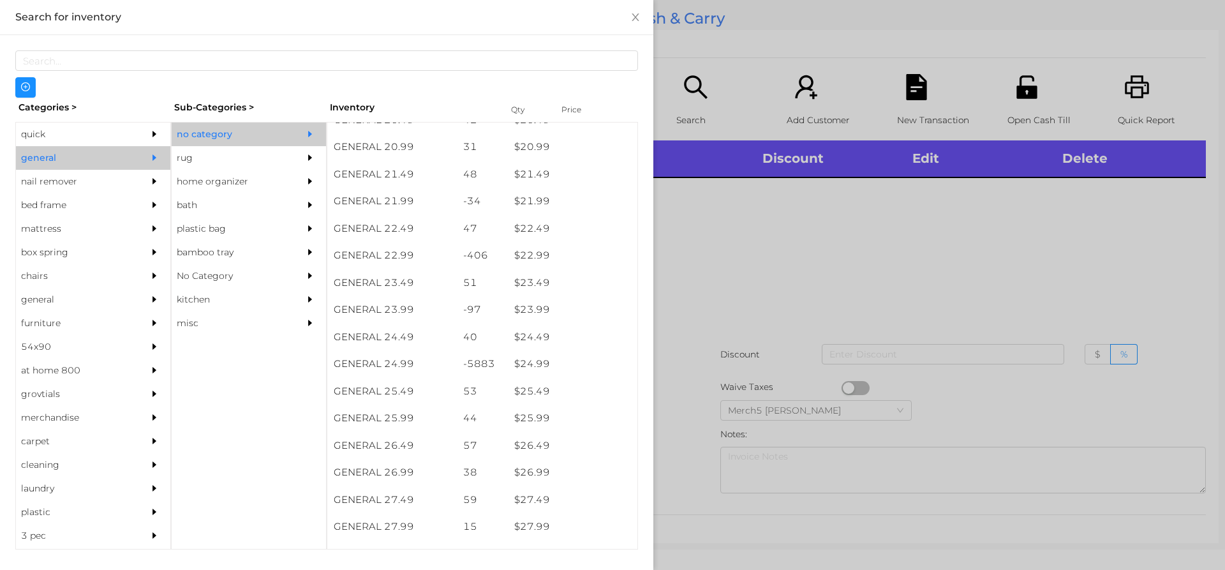
scroll to position [1403, 0]
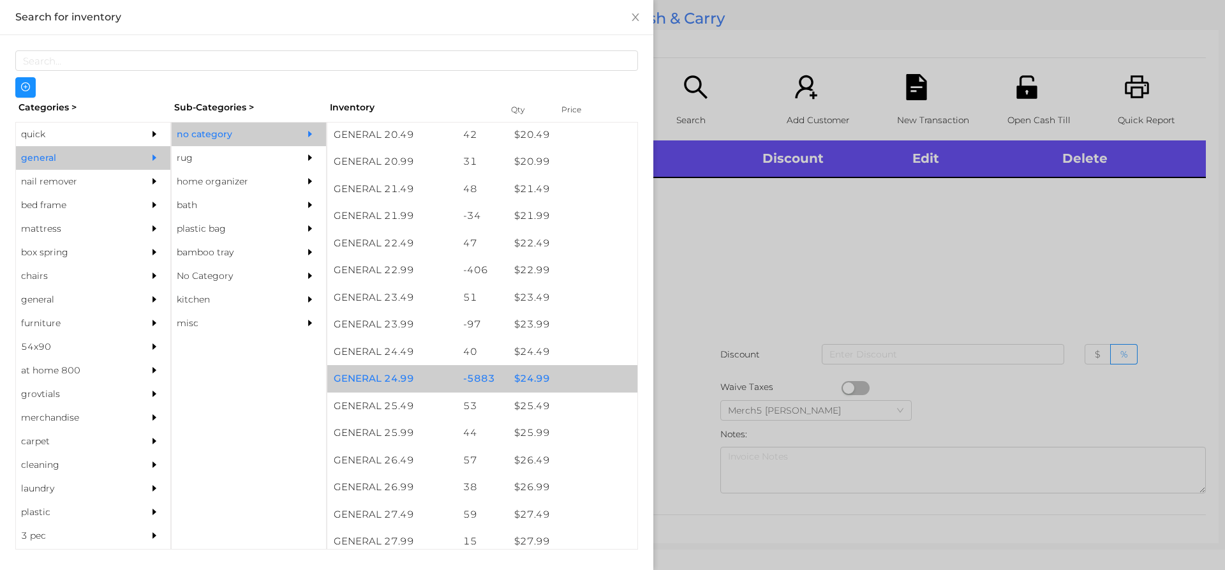
click at [565, 381] on div "$ 24.99" at bounding box center [572, 378] width 129 height 27
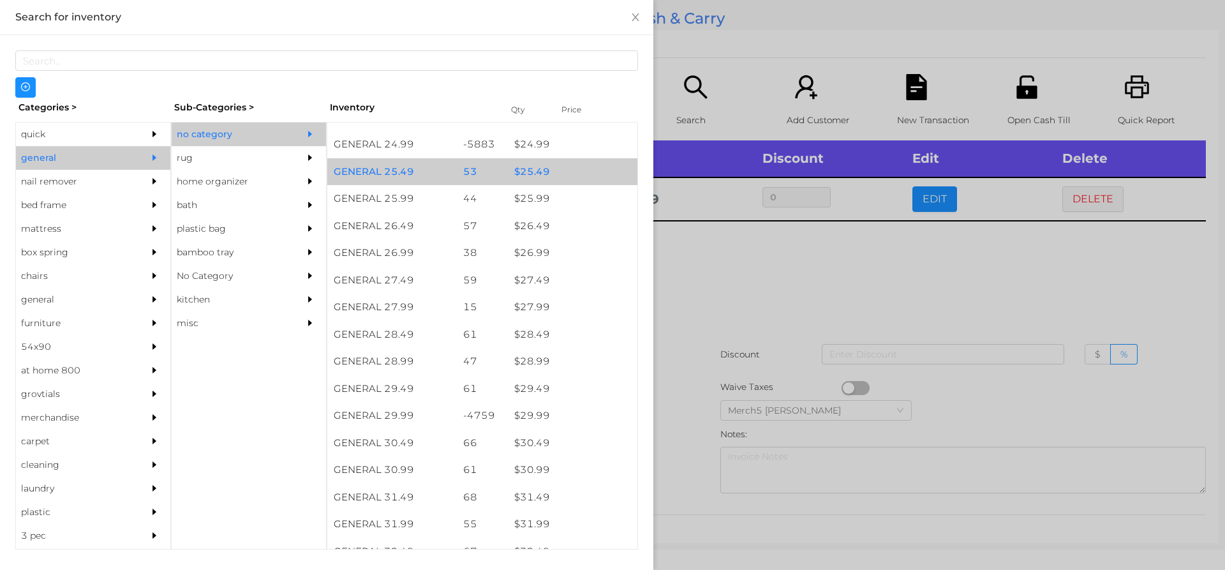
scroll to position [1659, 0]
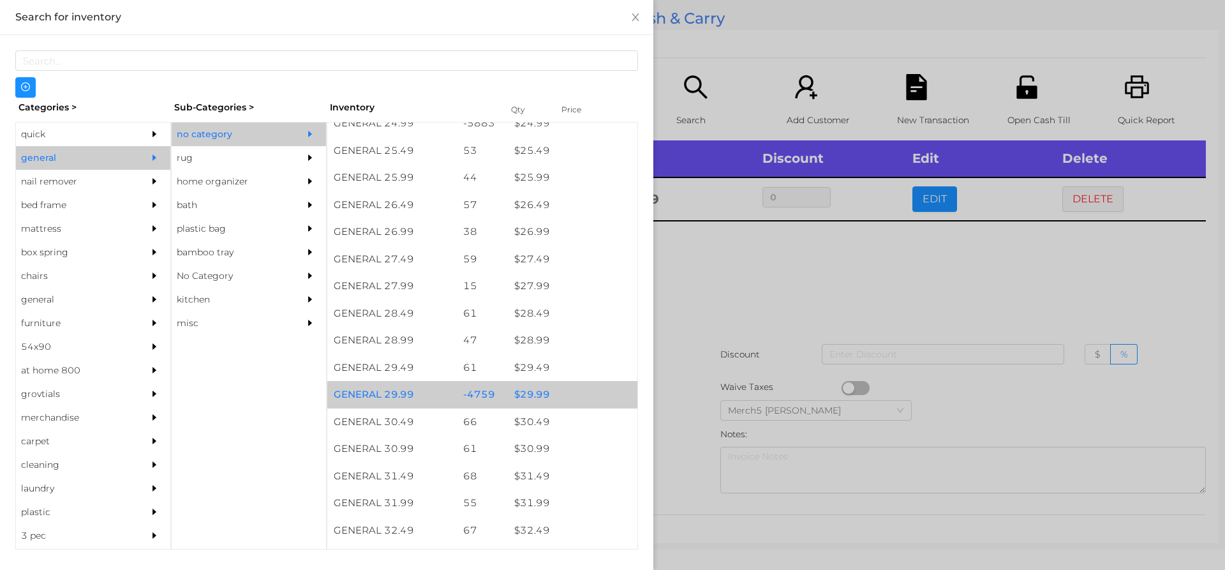
click at [559, 400] on div "$ 29.99" at bounding box center [572, 394] width 129 height 27
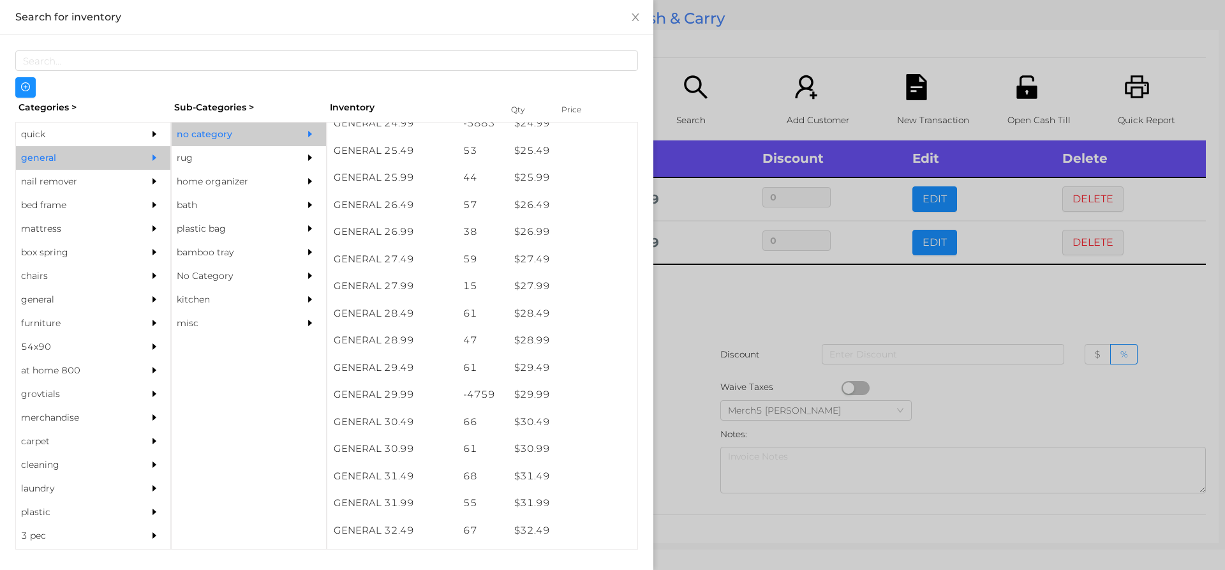
click at [676, 319] on div at bounding box center [612, 285] width 1225 height 570
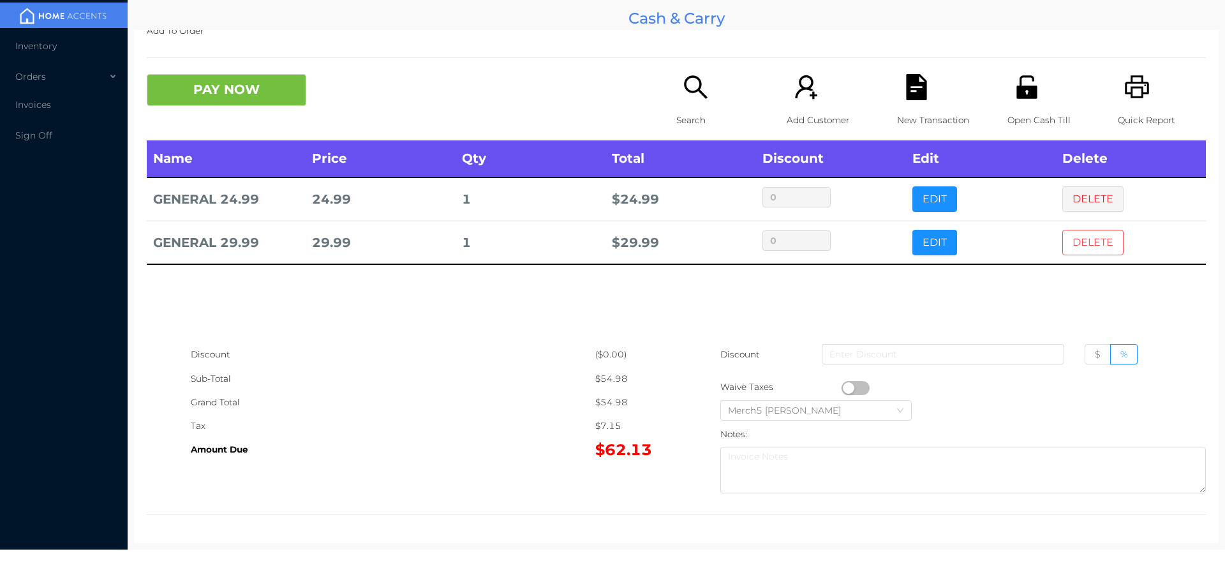
click at [1077, 253] on button "DELETE" at bounding box center [1092, 243] width 61 height 26
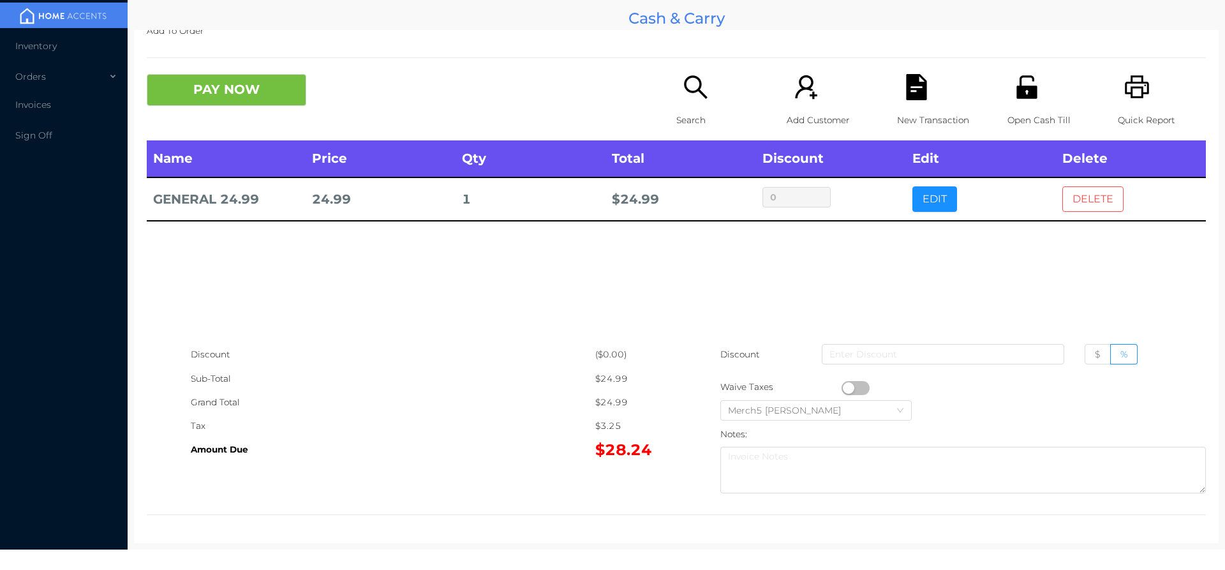
click at [1076, 205] on button "DELETE" at bounding box center [1092, 199] width 61 height 26
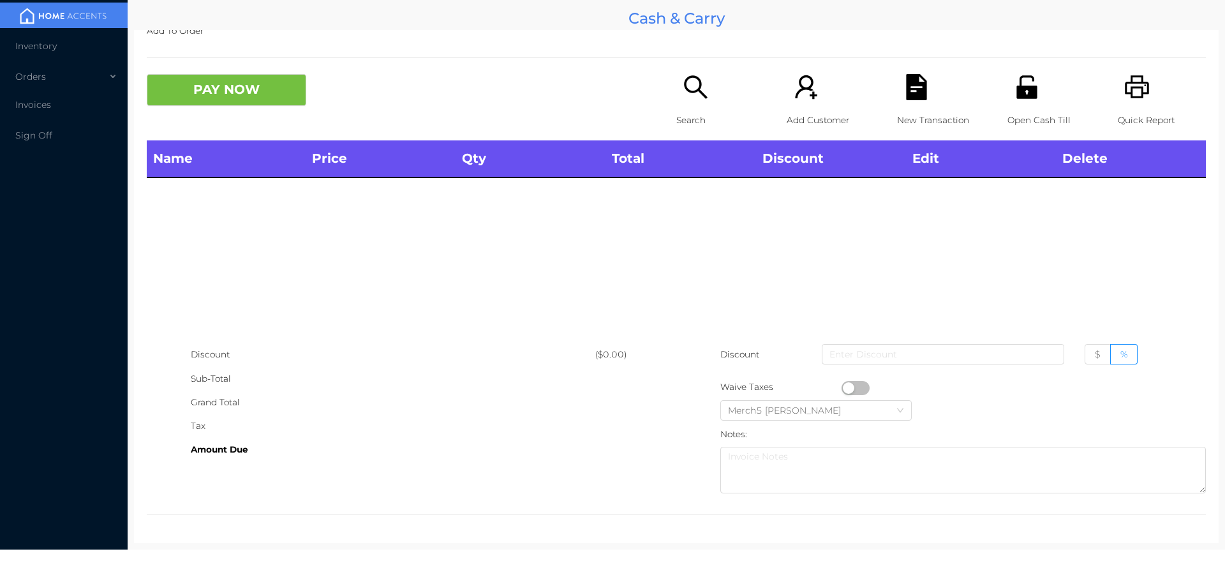
click at [695, 87] on icon "icon: search" at bounding box center [695, 86] width 23 height 23
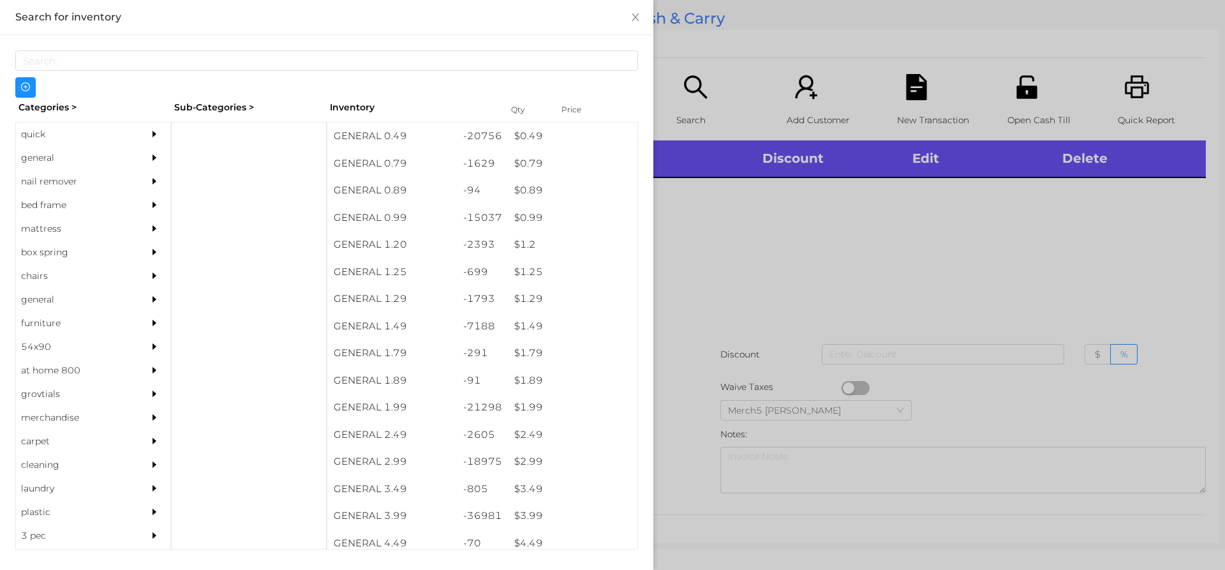
click at [119, 166] on div "general" at bounding box center [74, 158] width 116 height 24
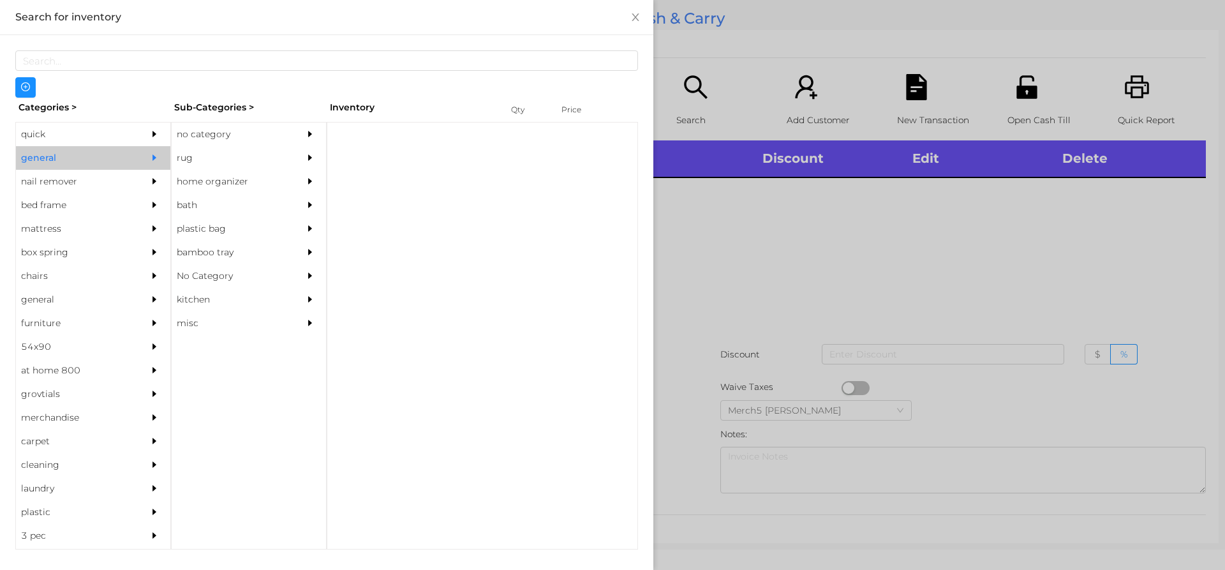
drag, startPoint x: 247, startPoint y: 134, endPoint x: 272, endPoint y: 157, distance: 33.9
click at [264, 149] on div "no category rug home organizer bath plastic bag bamboo tray No Category kitchen…" at bounding box center [249, 335] width 156 height 427
click at [285, 137] on div "no category" at bounding box center [230, 134] width 116 height 24
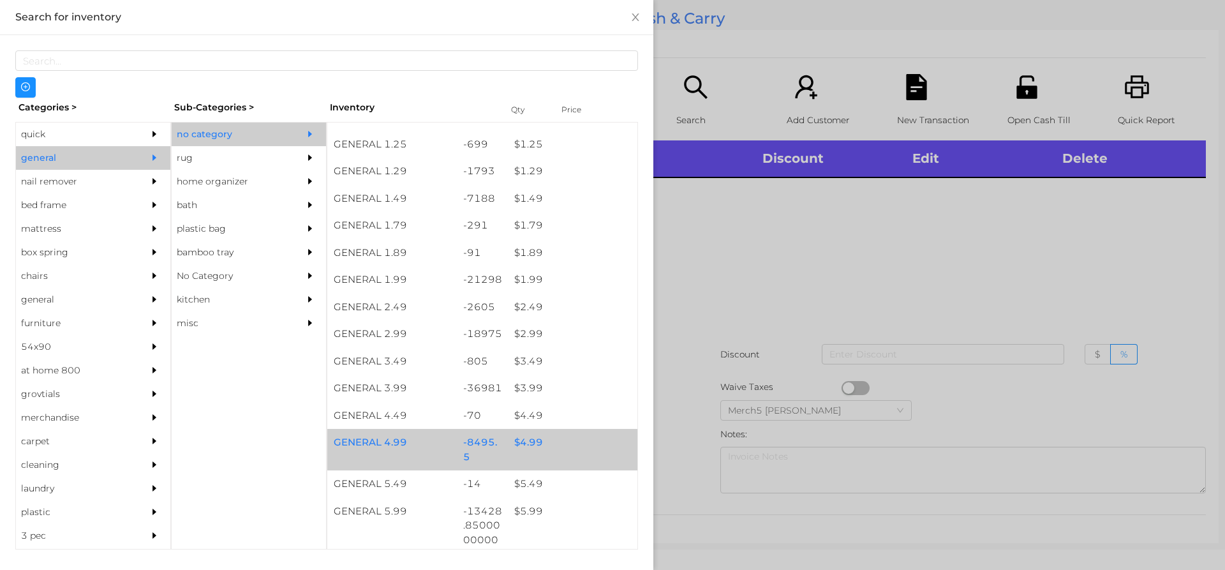
scroll to position [319, 0]
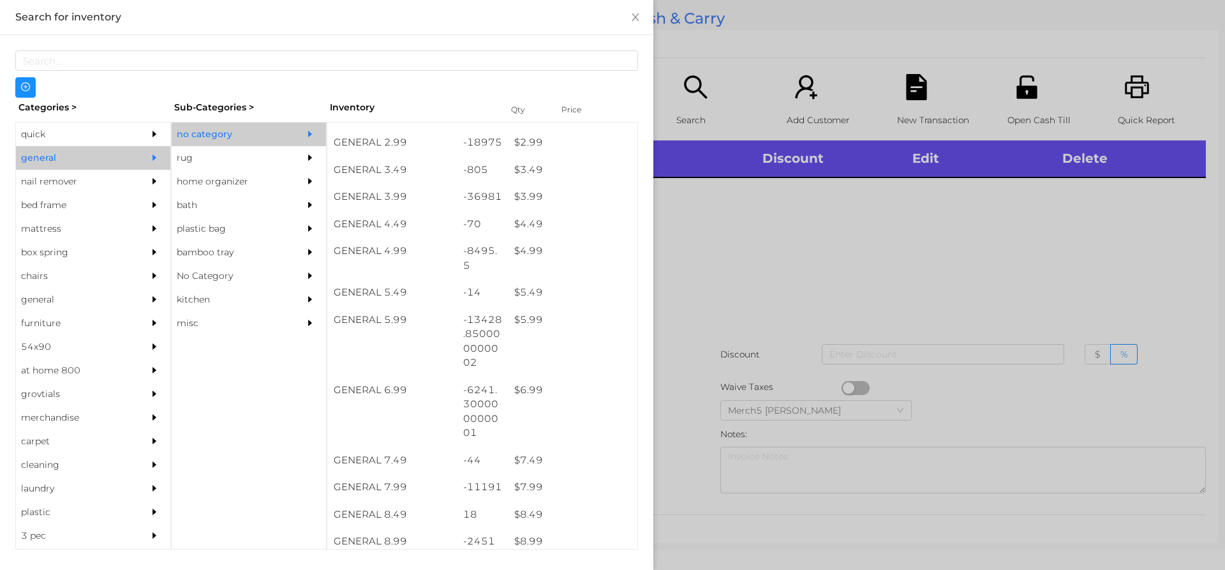
click at [794, 298] on div at bounding box center [612, 285] width 1225 height 570
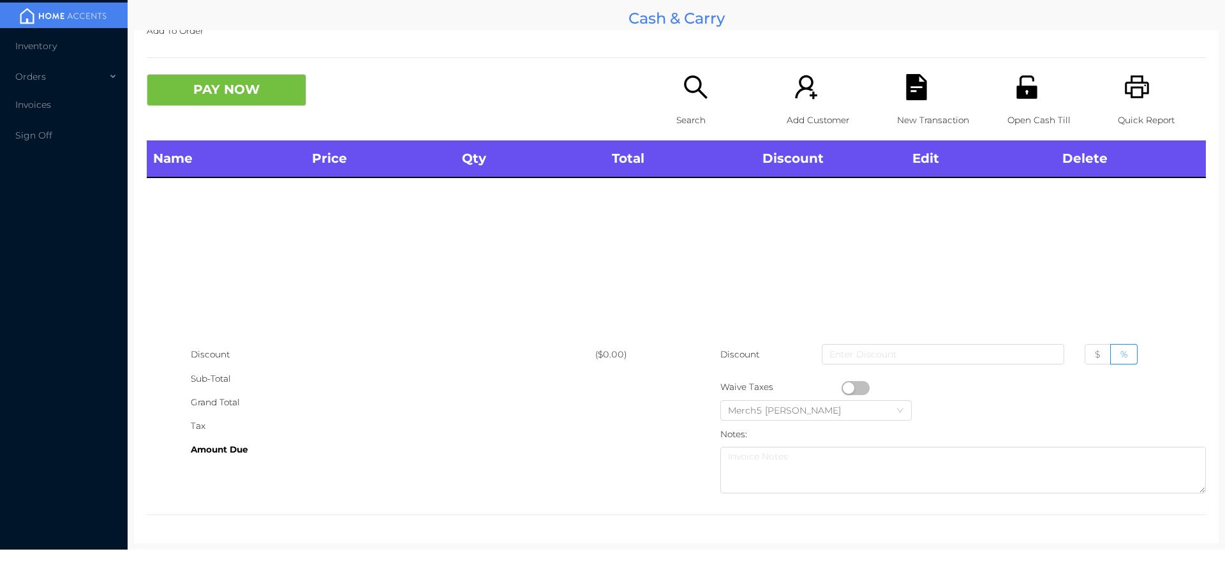
click at [707, 104] on div "Search" at bounding box center [720, 107] width 88 height 66
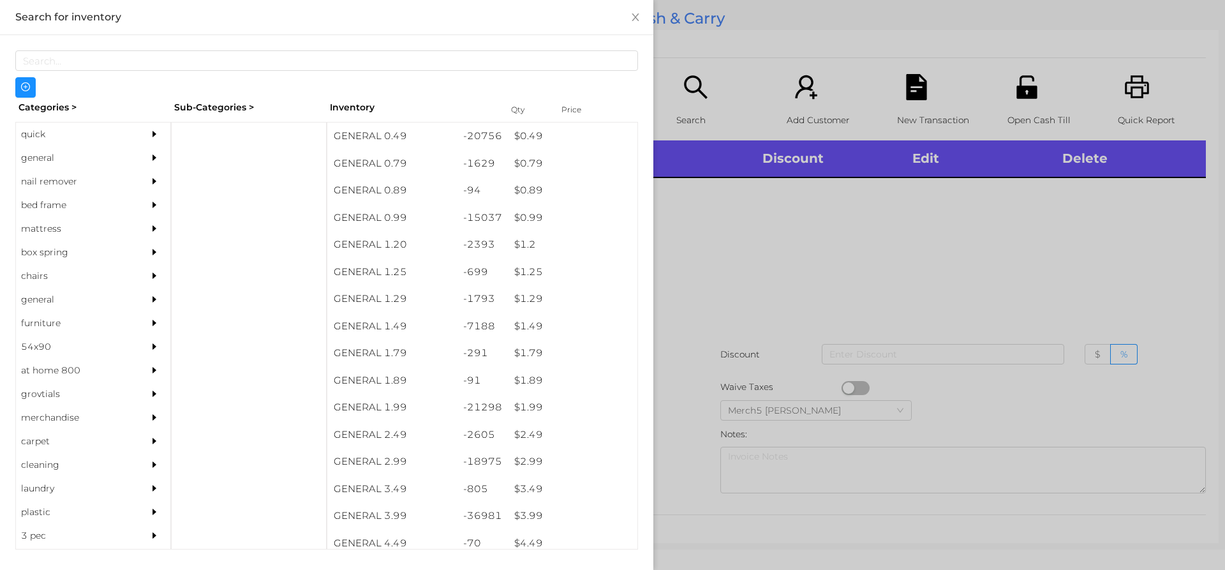
click at [128, 156] on div "general" at bounding box center [93, 158] width 154 height 24
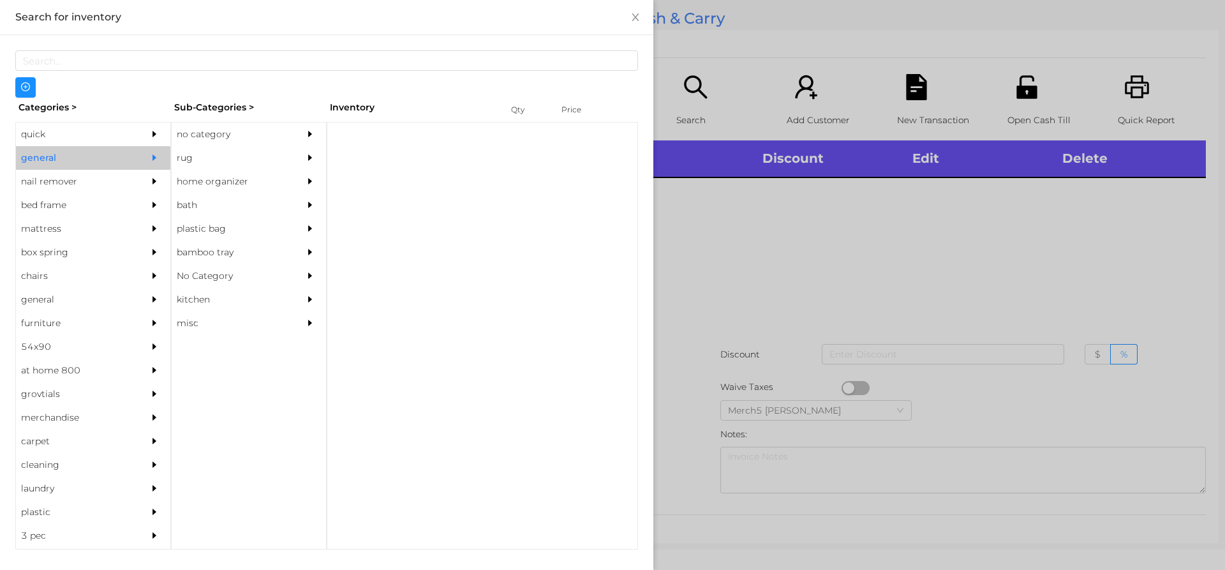
click at [259, 135] on div "no category" at bounding box center [230, 134] width 116 height 24
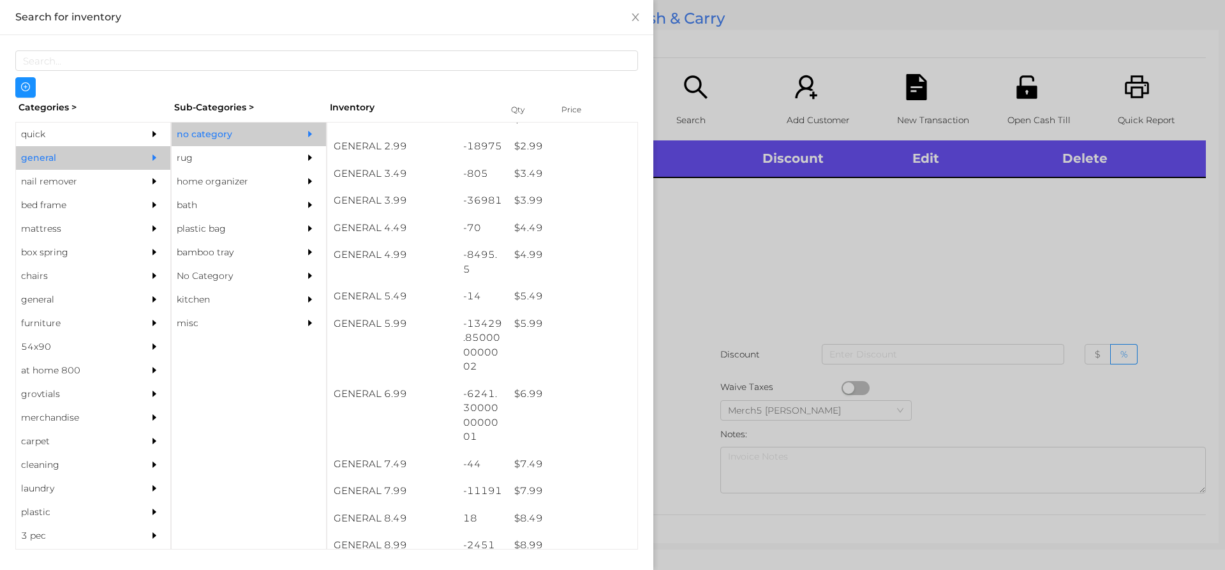
scroll to position [510, 0]
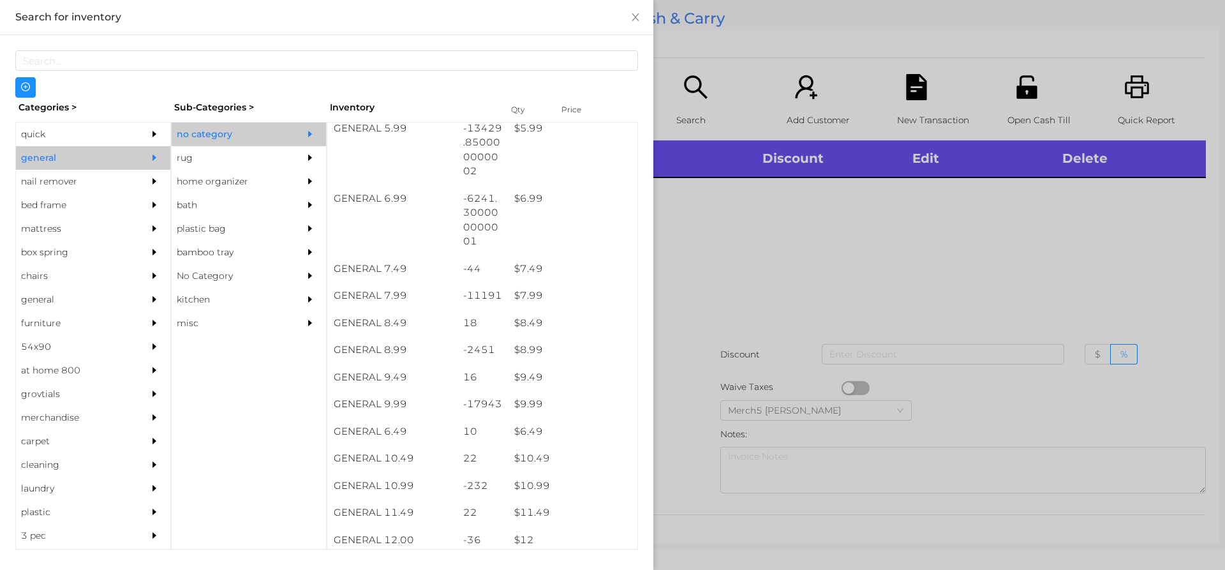
click at [895, 285] on div at bounding box center [612, 285] width 1225 height 570
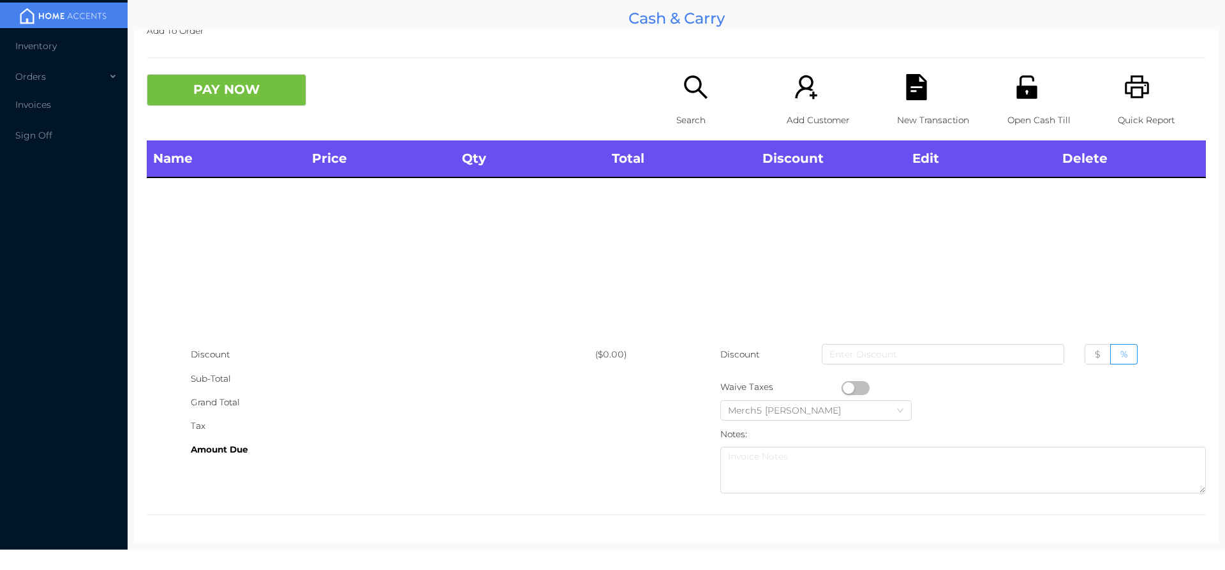
click at [687, 108] on p "Search" at bounding box center [720, 120] width 88 height 24
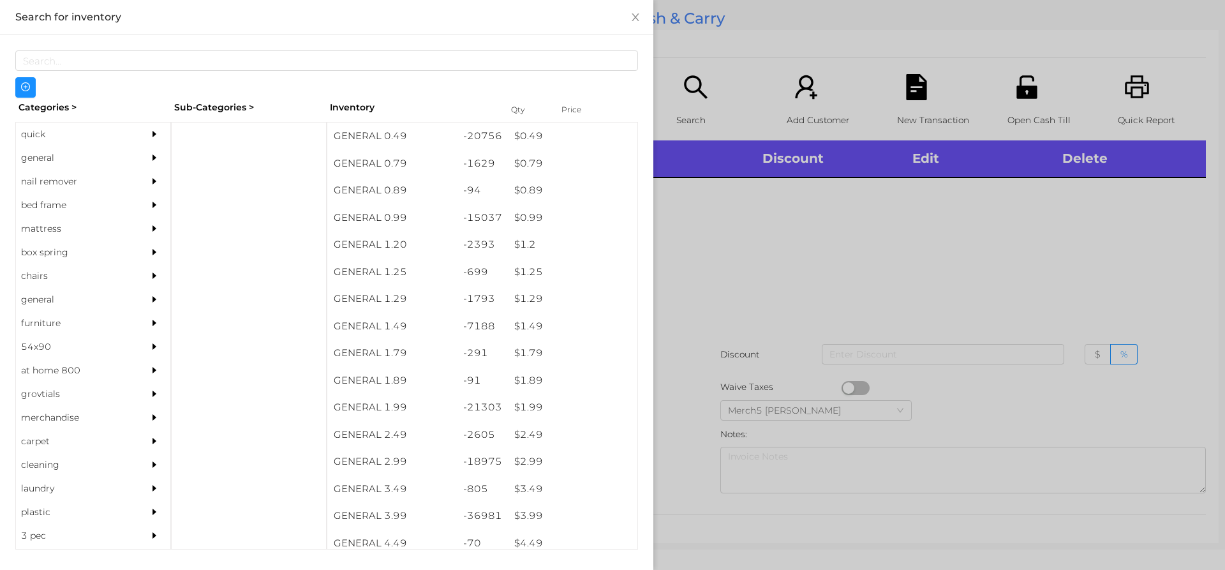
click at [119, 156] on div "general" at bounding box center [74, 158] width 116 height 24
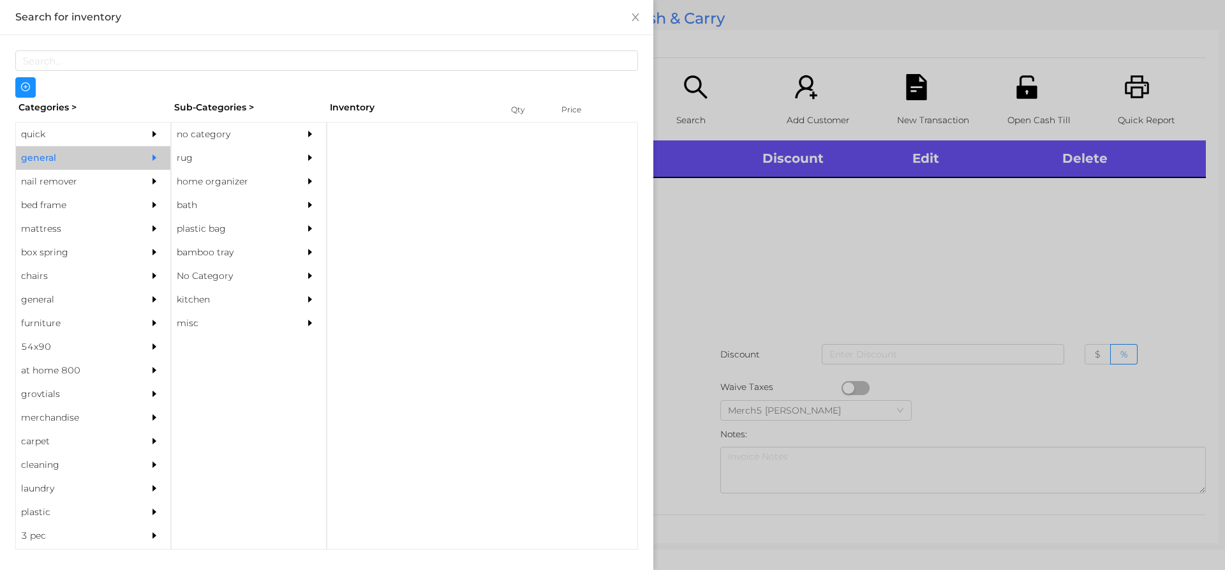
click at [284, 145] on div "no category" at bounding box center [230, 134] width 116 height 24
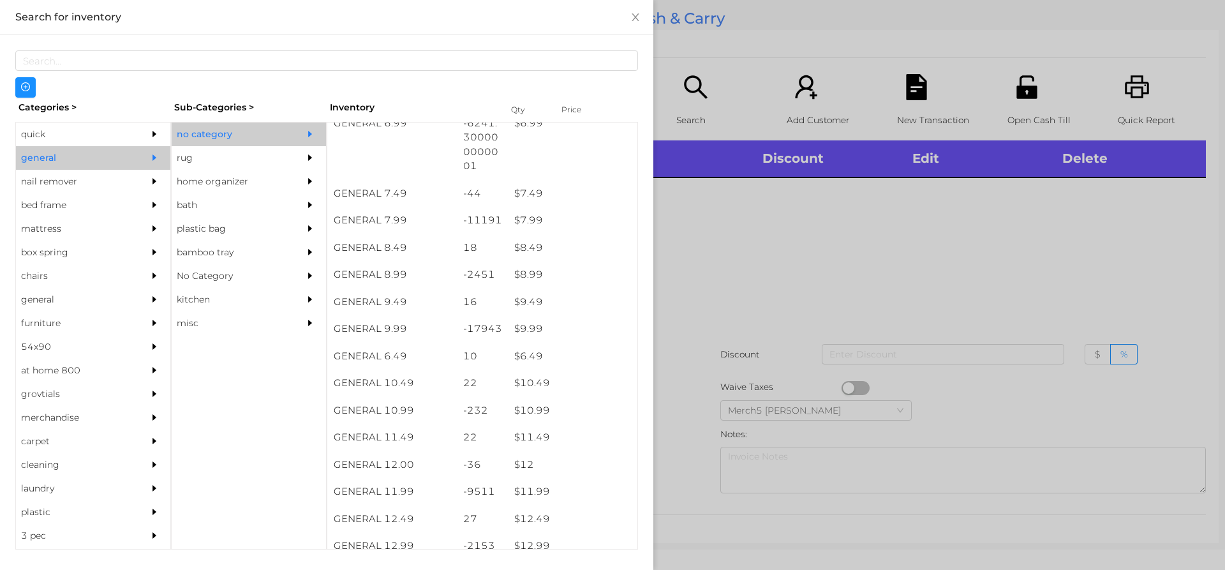
scroll to position [702, 0]
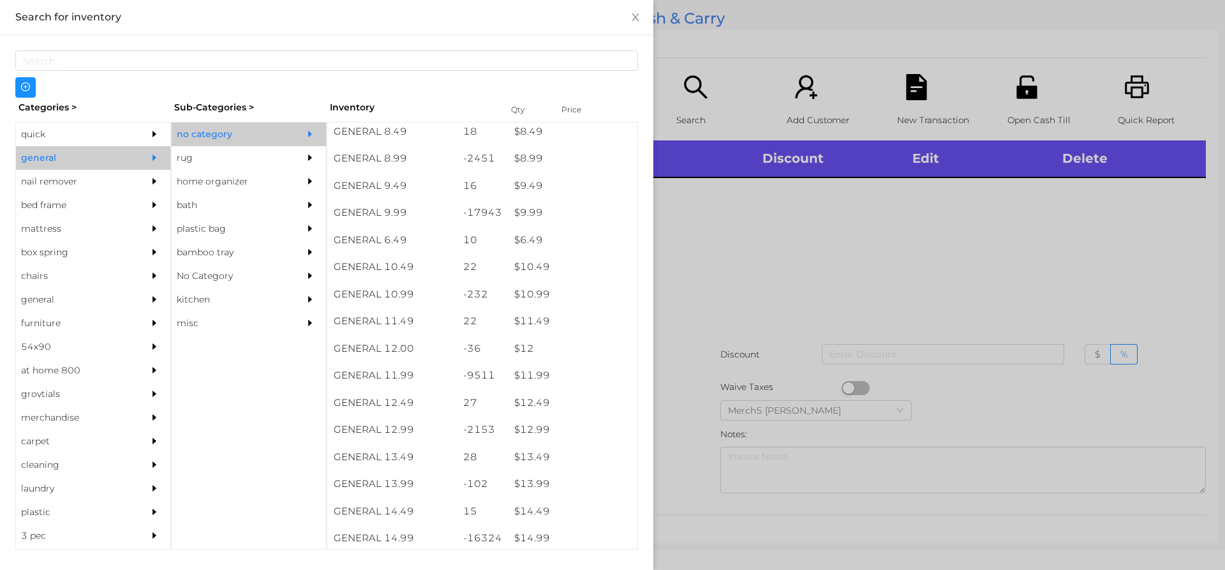
click at [803, 291] on div at bounding box center [612, 285] width 1225 height 570
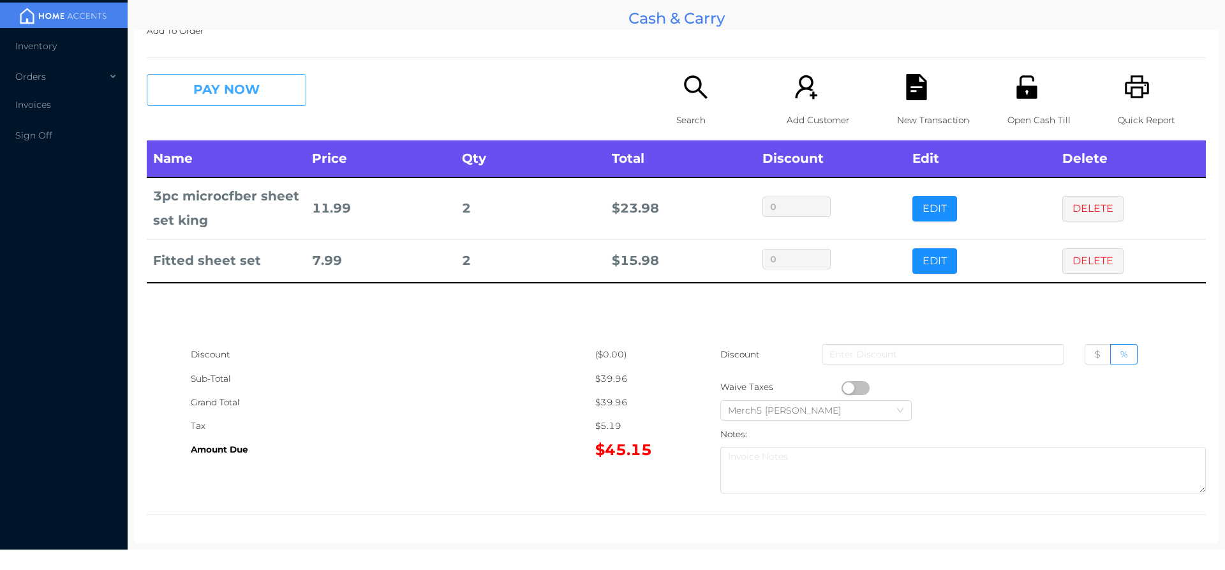
click at [248, 78] on button "PAY NOW" at bounding box center [226, 90] width 159 height 32
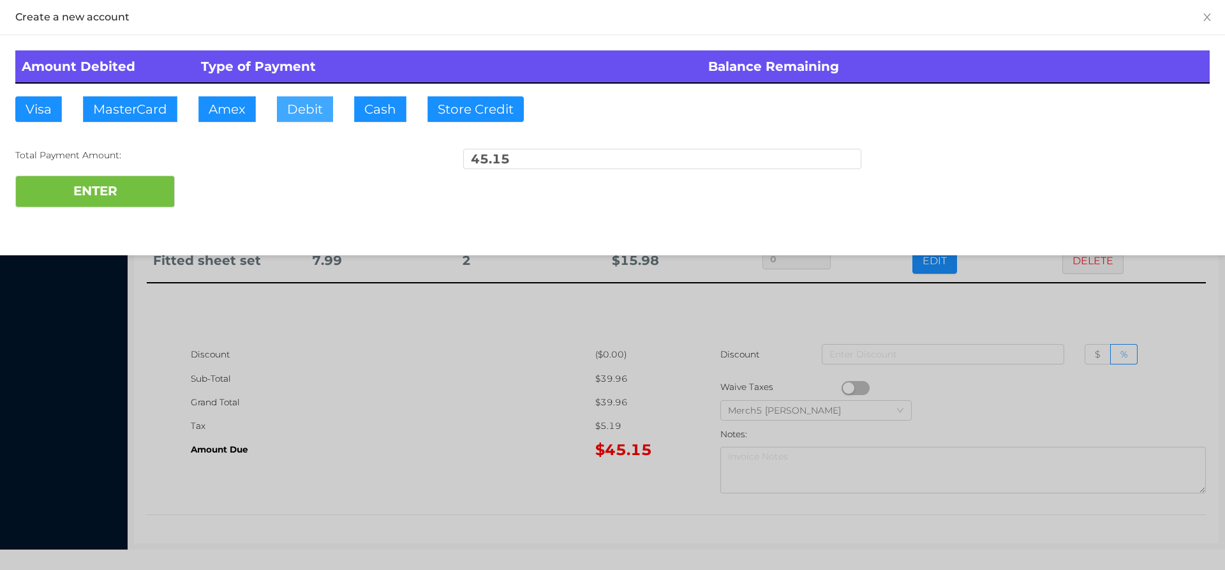
click at [316, 109] on button "Debit" at bounding box center [305, 109] width 56 height 26
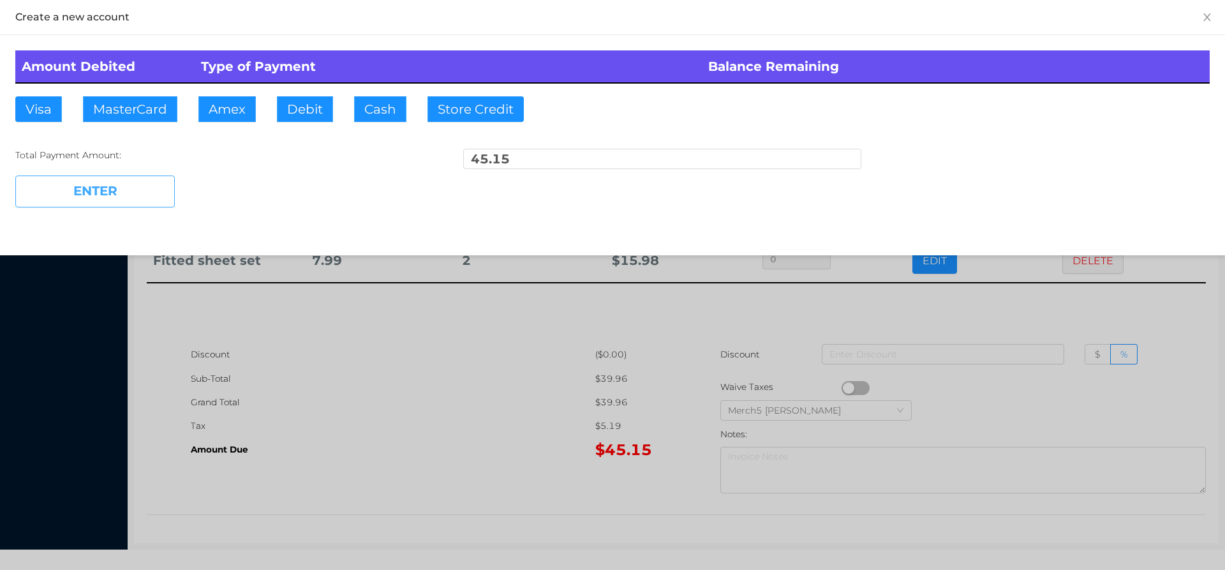
click at [161, 193] on button "ENTER" at bounding box center [94, 191] width 159 height 32
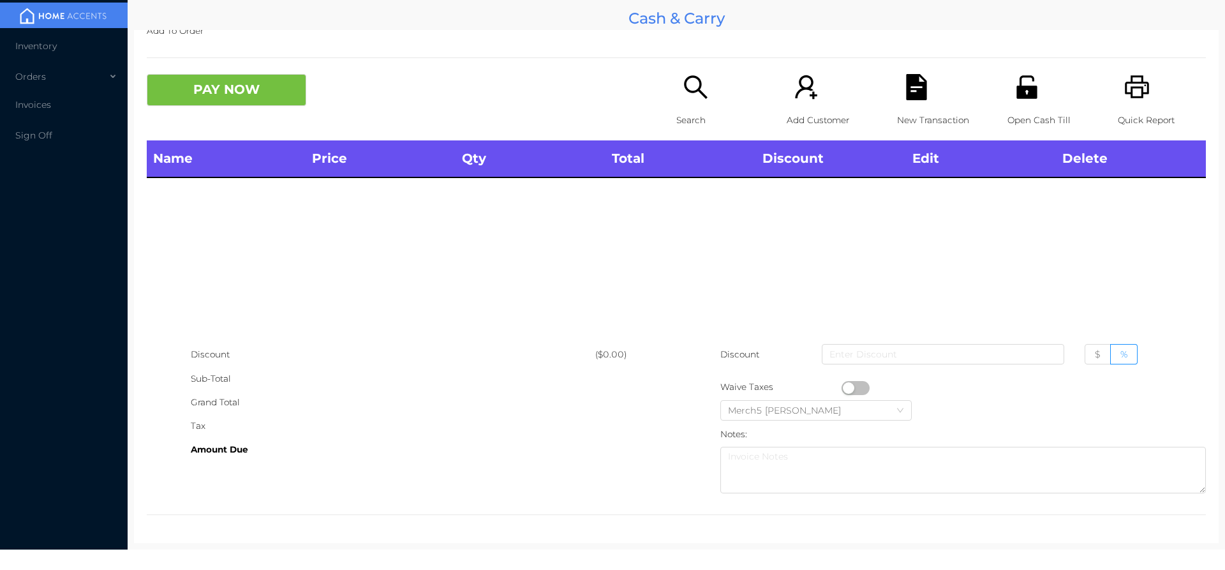
click at [1125, 94] on icon "icon: printer" at bounding box center [1137, 86] width 24 height 23
drag, startPoint x: 699, startPoint y: 94, endPoint x: 706, endPoint y: 95, distance: 7.0
click at [706, 95] on div "Search" at bounding box center [720, 107] width 88 height 66
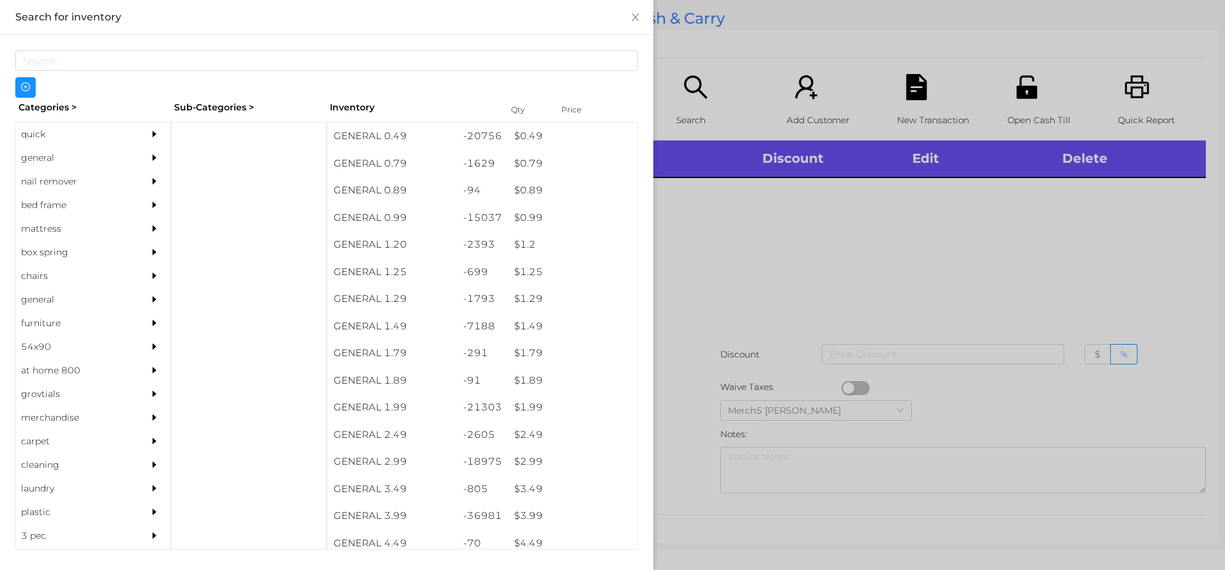
drag, startPoint x: 140, startPoint y: 162, endPoint x: 156, endPoint y: 162, distance: 15.3
click at [156, 162] on div at bounding box center [158, 158] width 26 height 24
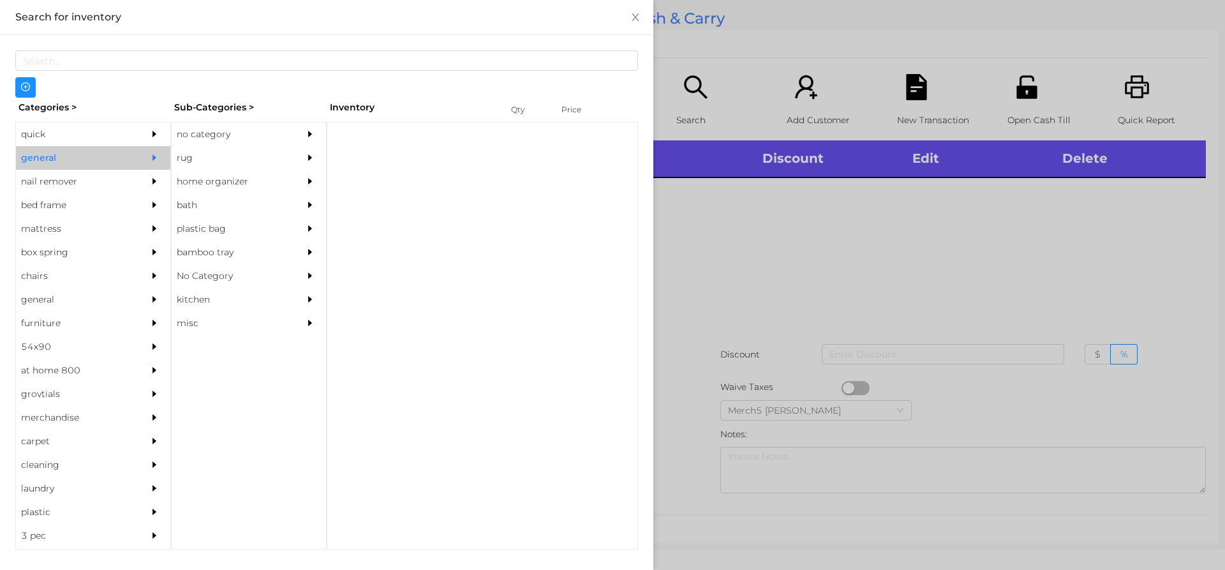
drag, startPoint x: 319, startPoint y: 124, endPoint x: 348, endPoint y: 136, distance: 31.2
click at [322, 128] on div at bounding box center [313, 134] width 26 height 24
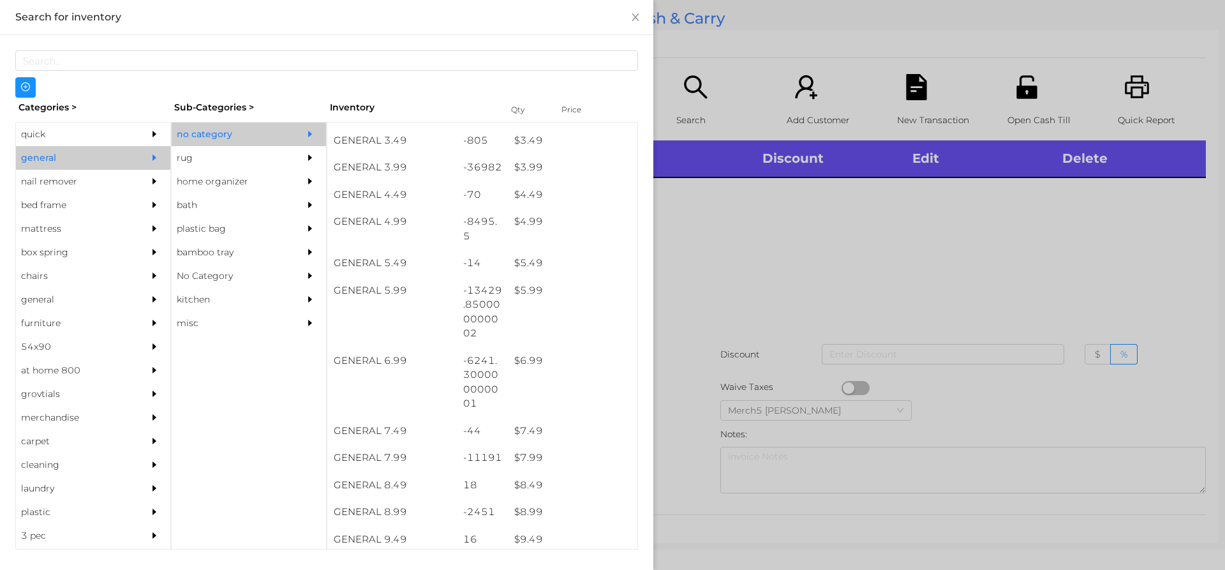
scroll to position [447, 0]
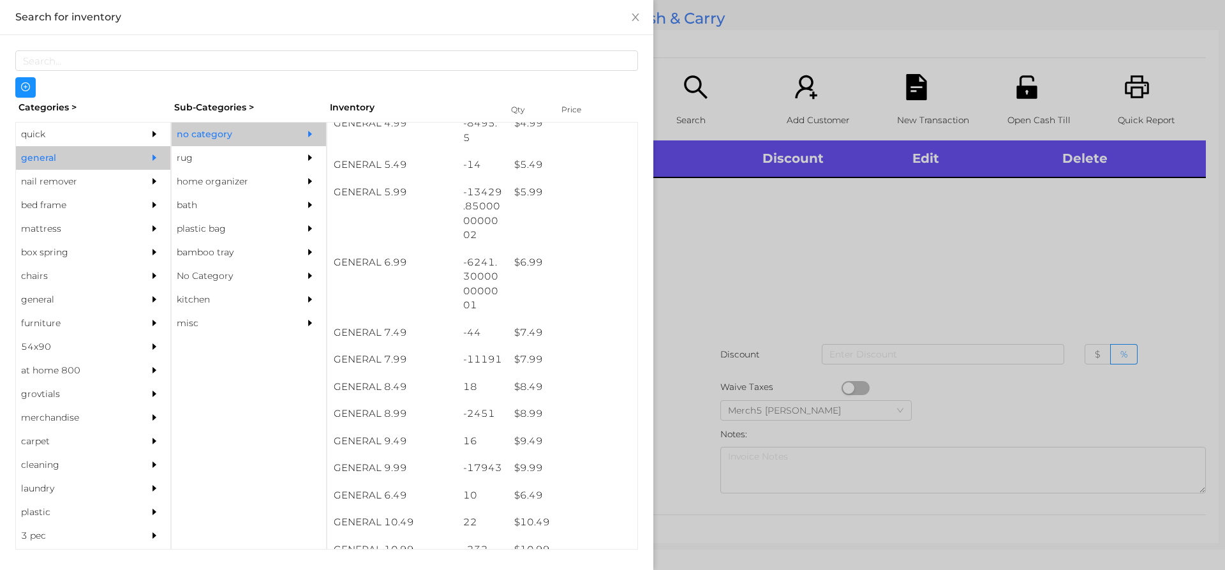
click at [953, 294] on div at bounding box center [612, 285] width 1225 height 570
